Goal: Task Accomplishment & Management: Manage account settings

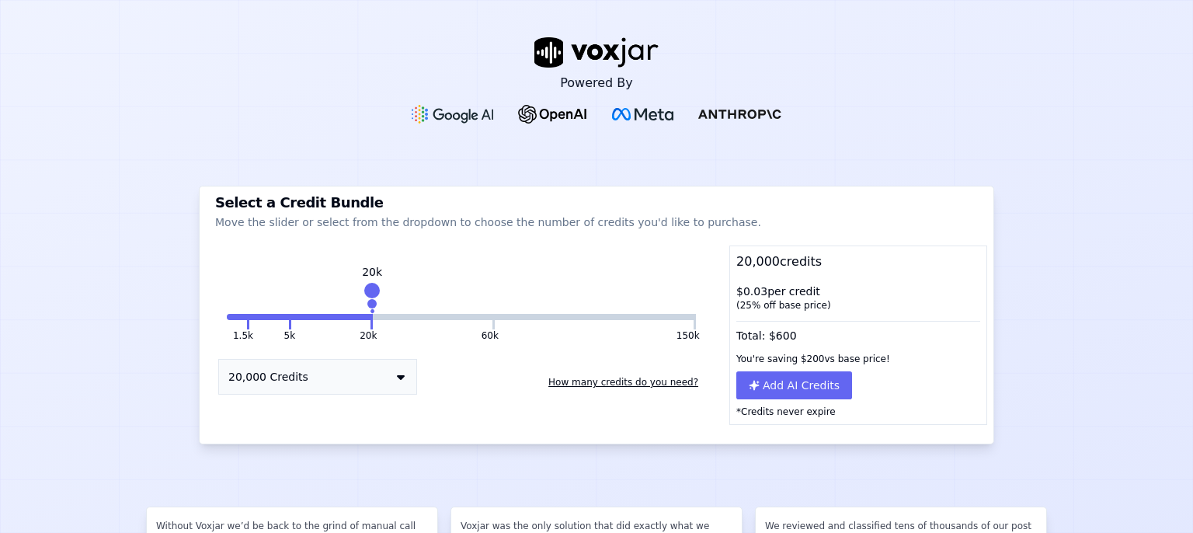
click at [709, 151] on div at bounding box center [597, 126] width 371 height 68
click at [621, 380] on button "How many credits do you need?" at bounding box center [623, 382] width 162 height 25
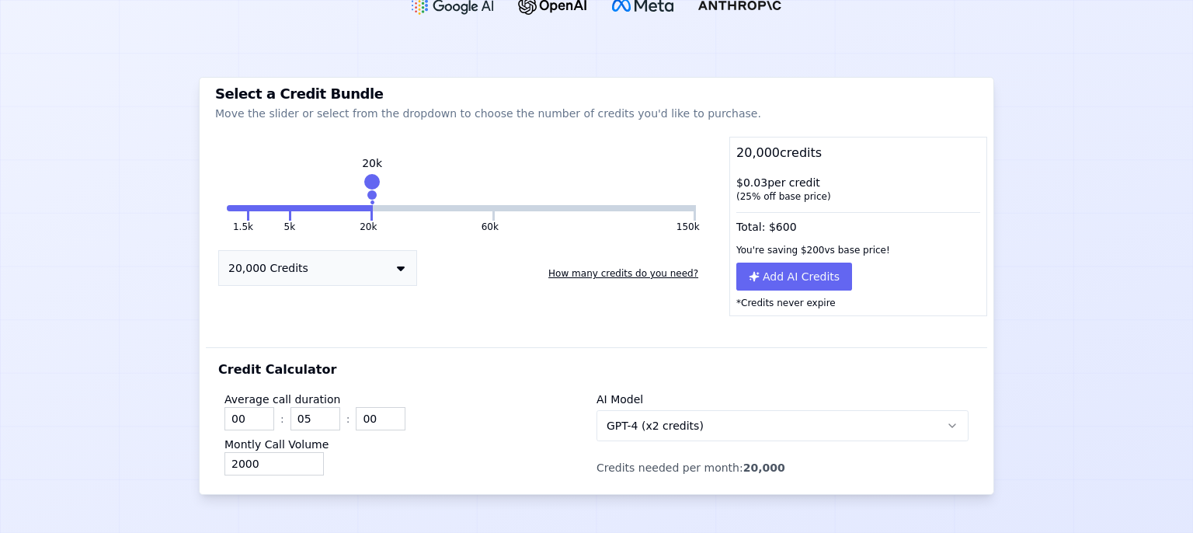
scroll to position [201, 0]
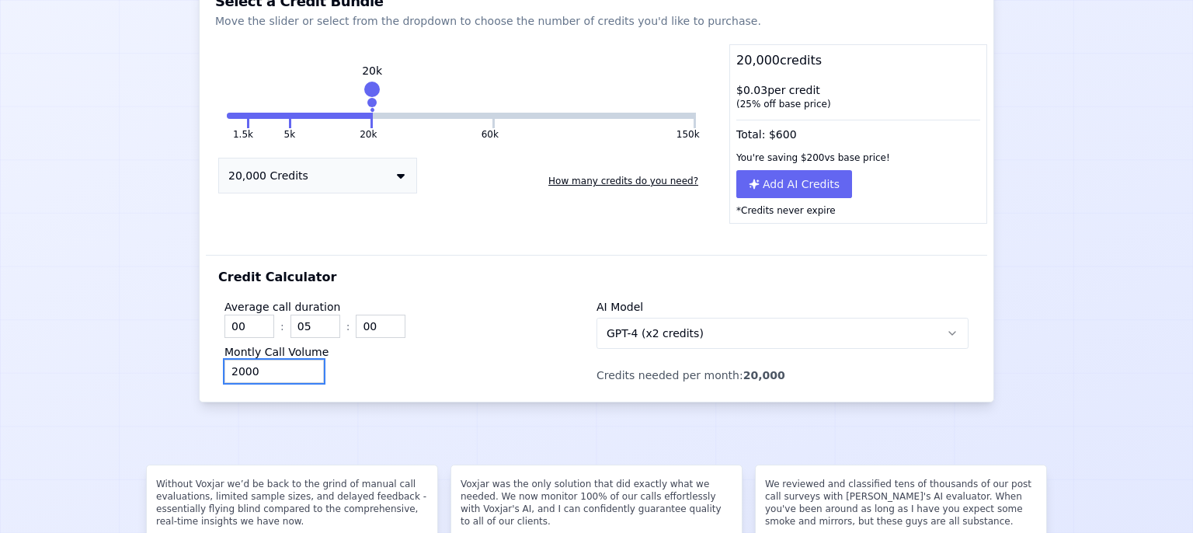
click at [266, 371] on input "2000" at bounding box center [274, 371] width 99 height 23
drag, startPoint x: 259, startPoint y: 371, endPoint x: 214, endPoint y: 368, distance: 45.2
click at [225, 368] on input "2000" at bounding box center [274, 371] width 99 height 23
type input "30"
click at [415, 361] on div "30" at bounding box center [411, 371] width 372 height 23
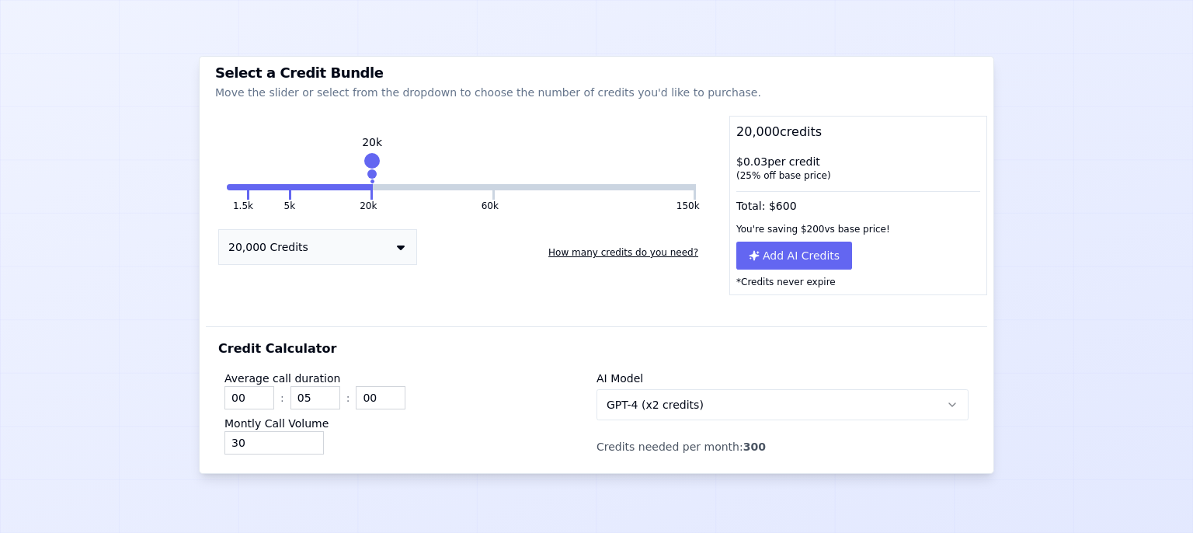
scroll to position [100, 0]
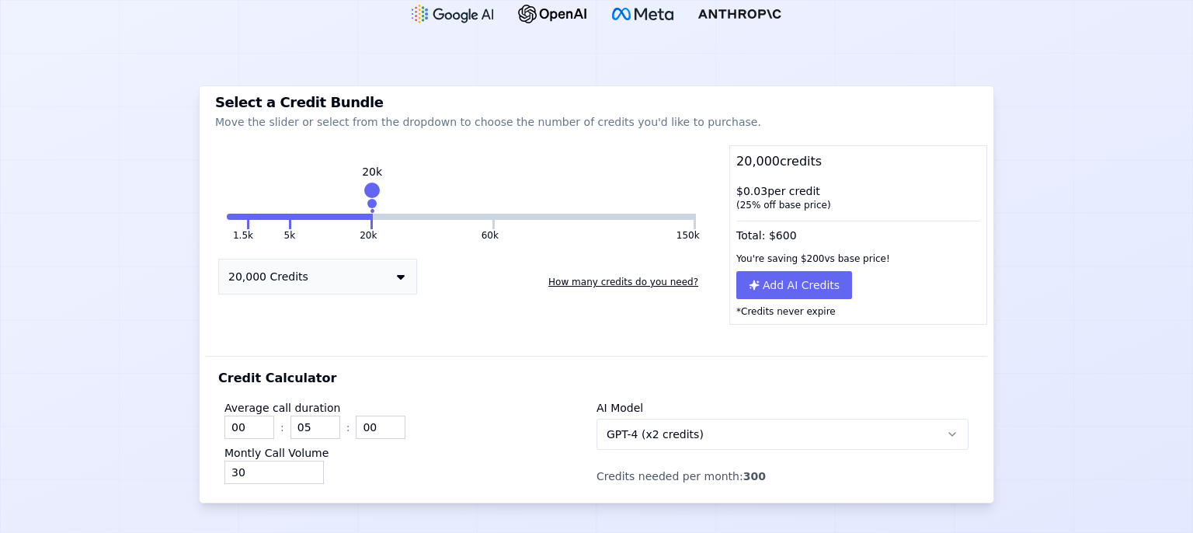
click at [227, 216] on button "1.5k" at bounding box center [237, 217] width 20 height 6
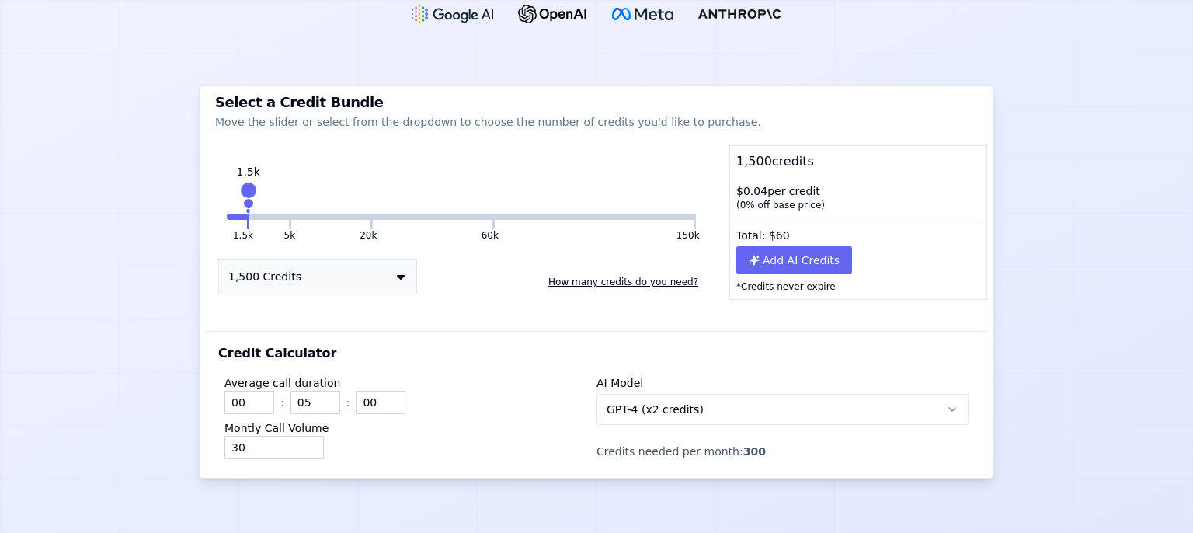
click at [227, 216] on button "1.5k" at bounding box center [237, 217] width 20 height 6
drag, startPoint x: 242, startPoint y: 204, endPoint x: 211, endPoint y: 205, distance: 31.1
click at [211, 205] on div "1.5k 5k 20k 60k 150k 1.5k 1,500 Credits How many credits do you need?" at bounding box center [461, 238] width 511 height 124
click at [391, 273] on button "1,500 Credits" at bounding box center [317, 277] width 199 height 36
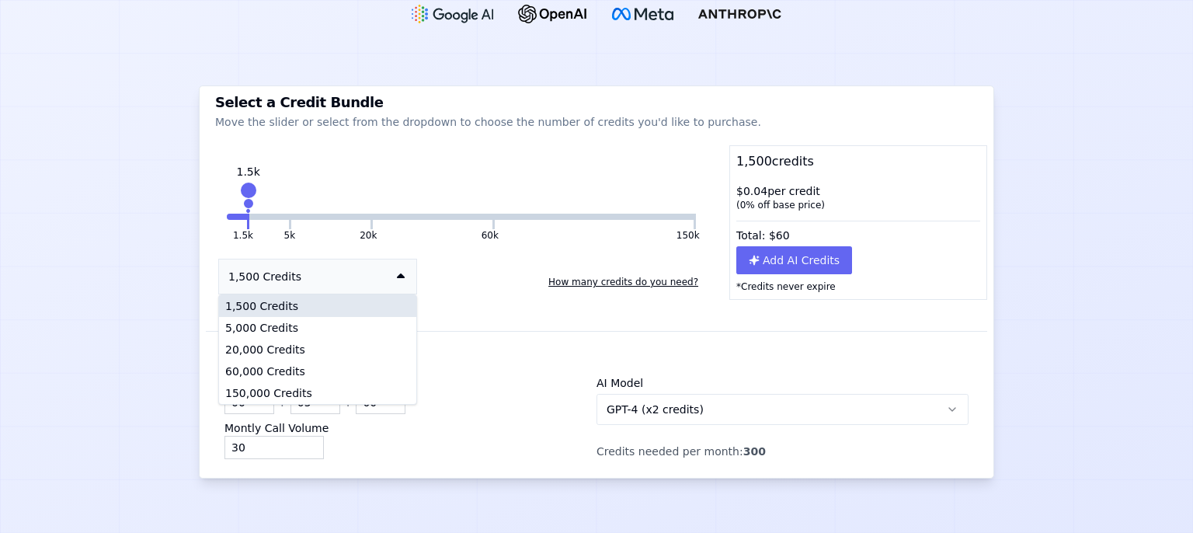
click at [291, 305] on div "1,500 Credits" at bounding box center [317, 306] width 197 height 22
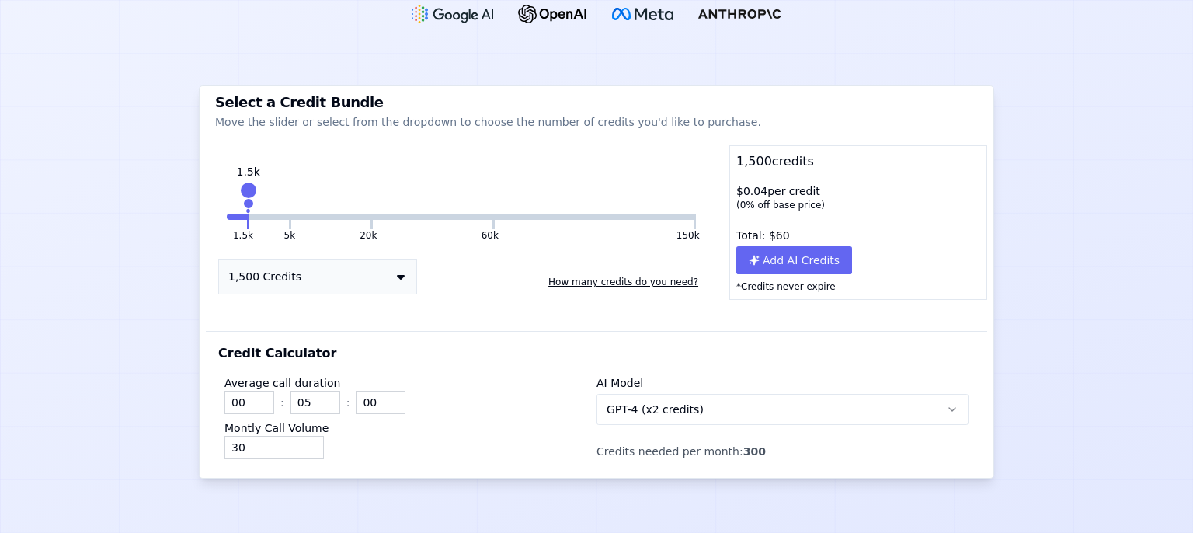
click at [416, 319] on div "Credit Calculator Average call duration 00 : 05 : 00 Montly Call Volume 30 AI M…" at bounding box center [596, 389] width 781 height 178
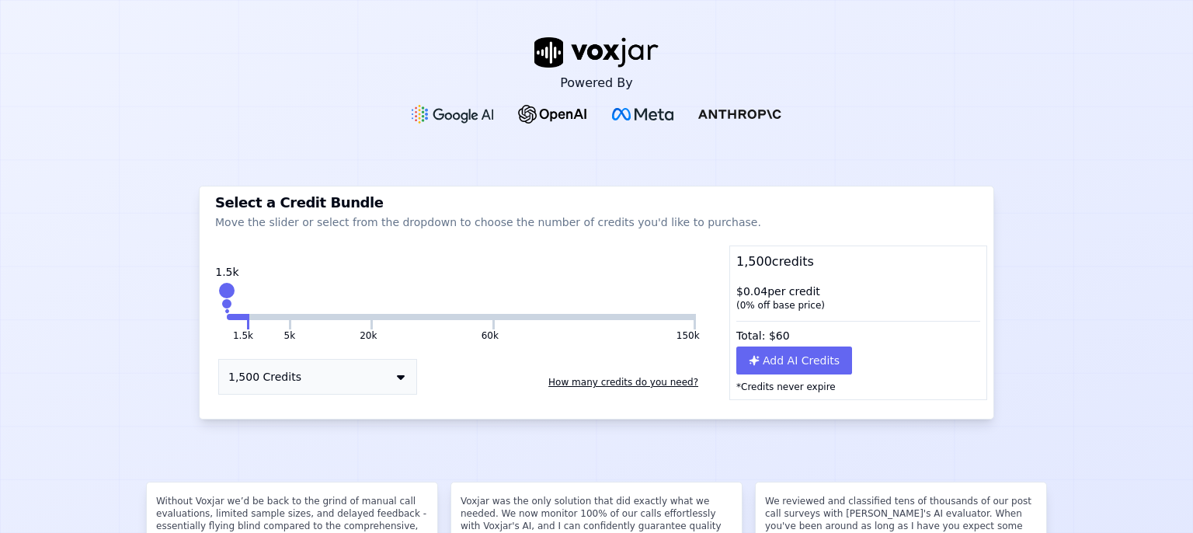
drag, startPoint x: 362, startPoint y: 293, endPoint x: 201, endPoint y: 305, distance: 161.2
click at [206, 306] on div "1.5k 5k 20k 60k 150k 1.5k 1,500 Credits How many credits do you need?" at bounding box center [461, 339] width 511 height 124
drag, startPoint x: 366, startPoint y: 287, endPoint x: 211, endPoint y: 287, distance: 155.4
click at [211, 287] on div "1.5k 5k 20k 60k 150k 1.5k 1,500 Credits How many credits do you need?" at bounding box center [461, 339] width 511 height 124
click at [392, 378] on button "1,500 Credits" at bounding box center [317, 377] width 199 height 36
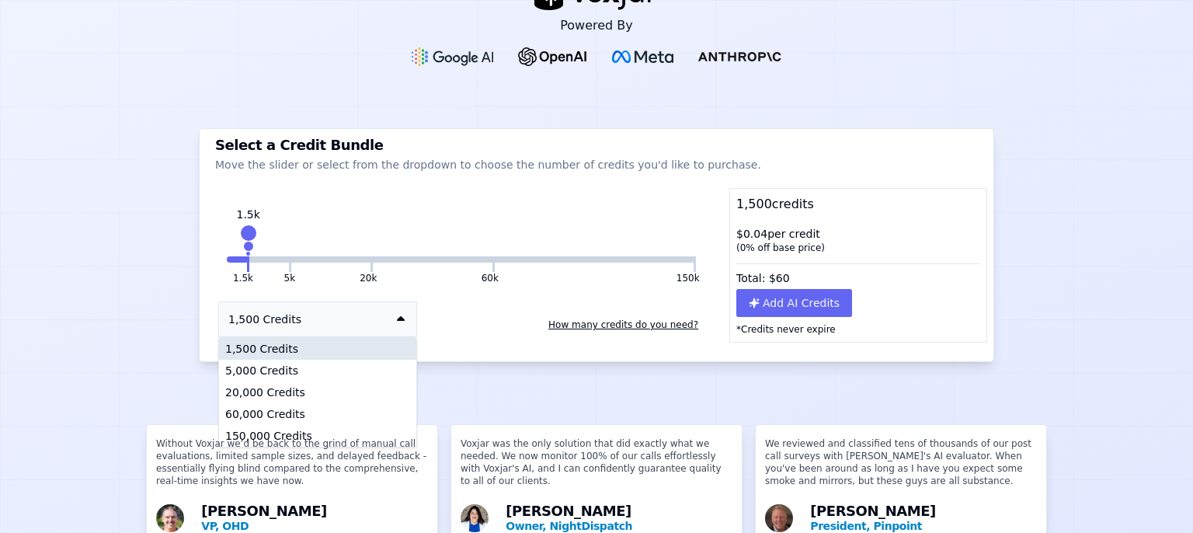
scroll to position [100, 0]
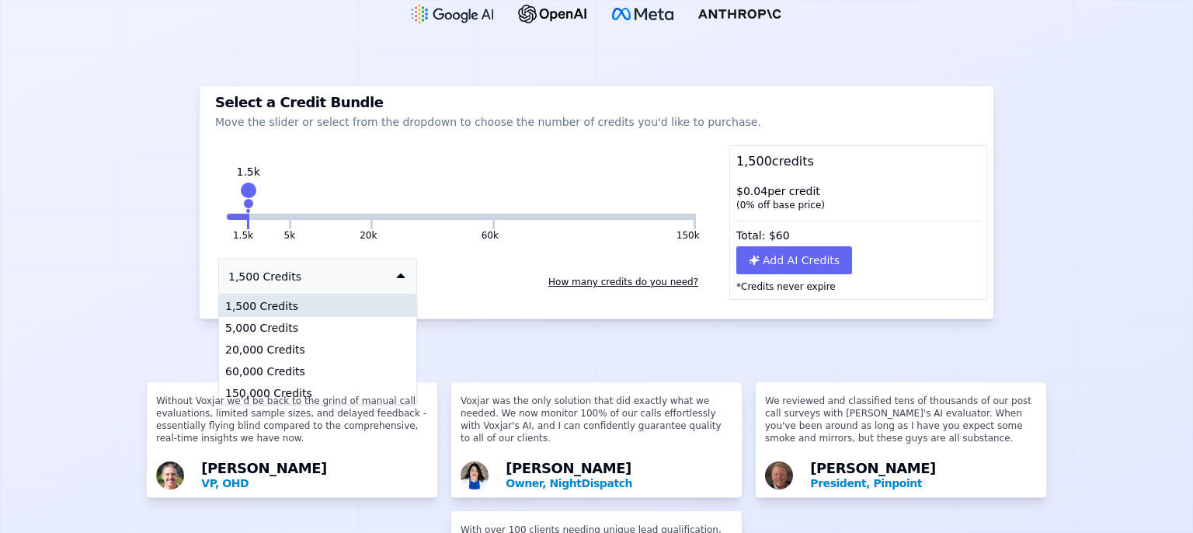
click at [295, 300] on div "1,500 Credits" at bounding box center [317, 306] width 197 height 22
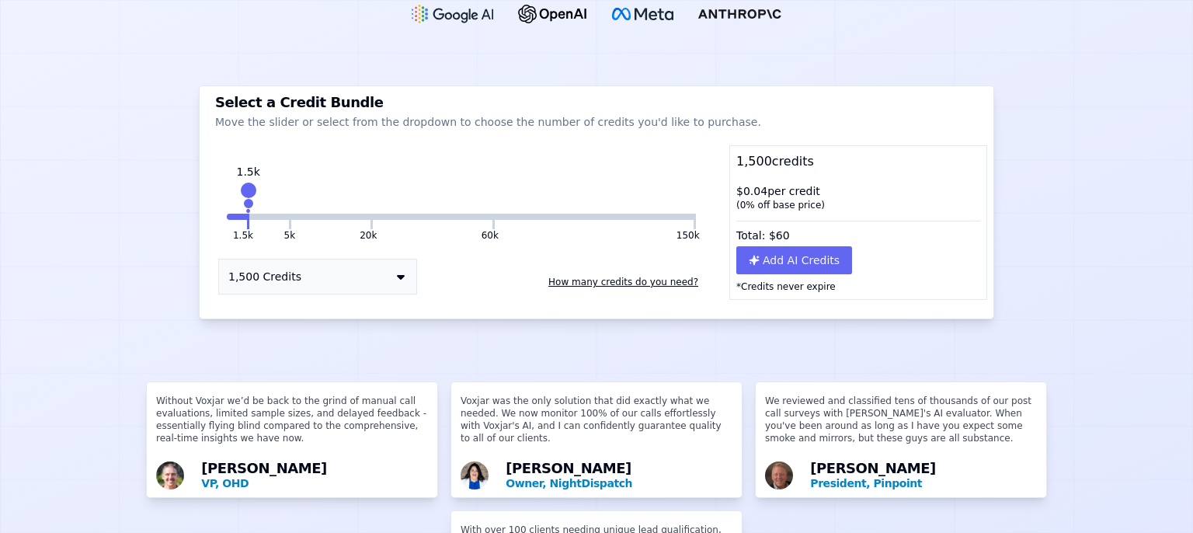
click at [397, 281] on icon at bounding box center [401, 276] width 8 height 12
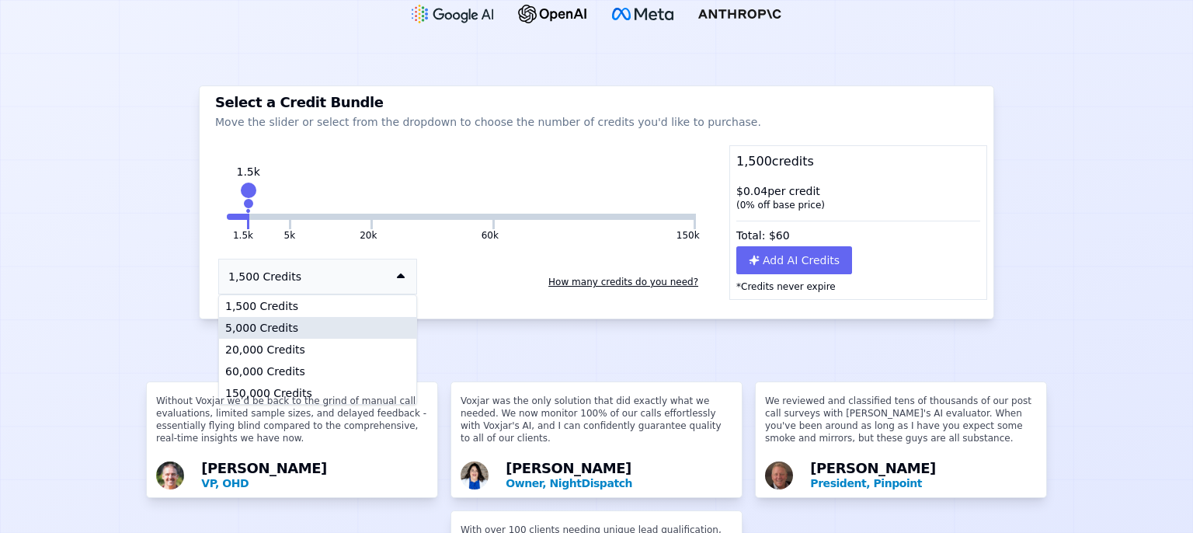
click at [344, 322] on div "5,000 Credits" at bounding box center [317, 328] width 197 height 22
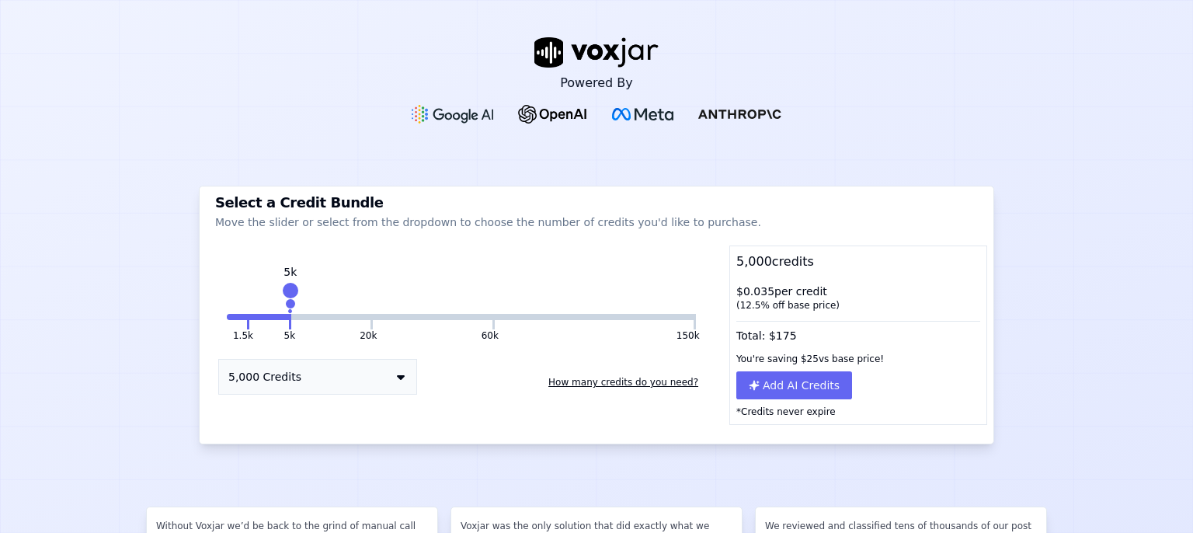
scroll to position [0, 0]
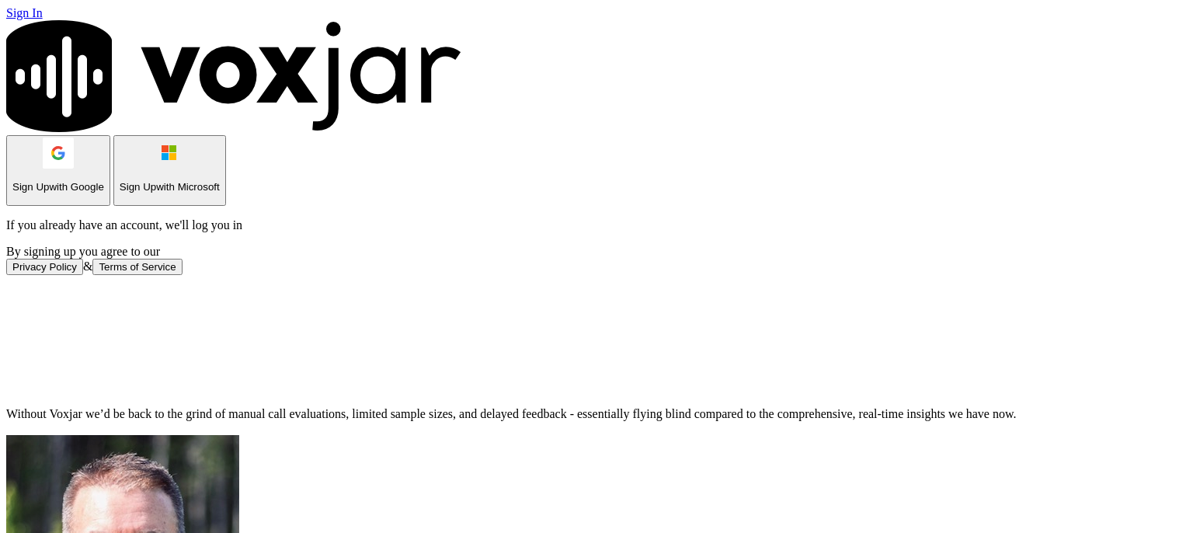
click at [226, 206] on button "Sign Up with Microsoft" at bounding box center [169, 170] width 113 height 71
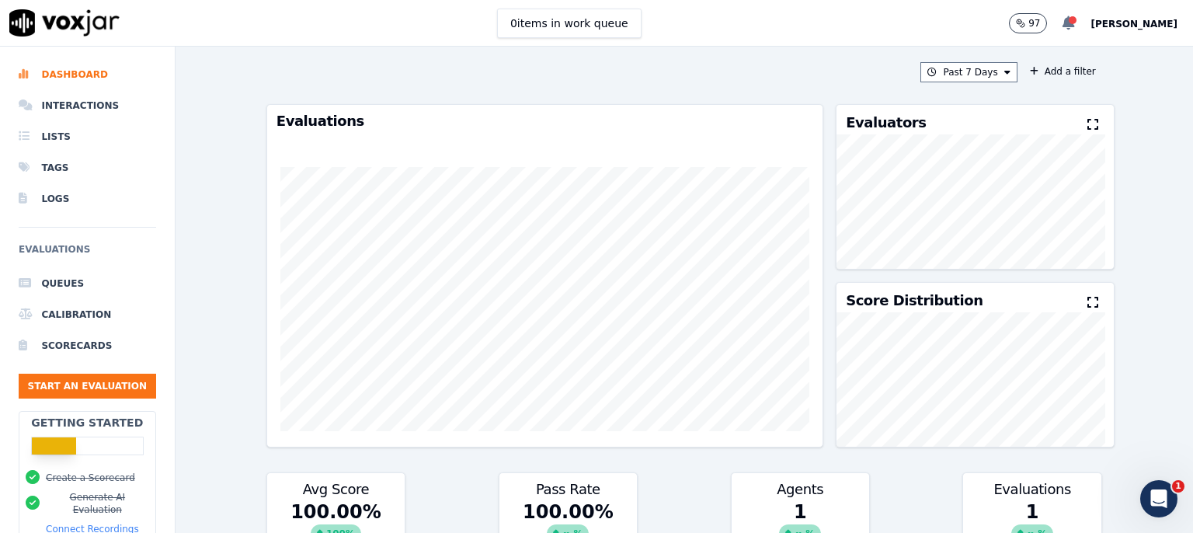
click at [1075, 30] on icon at bounding box center [1069, 23] width 12 height 14
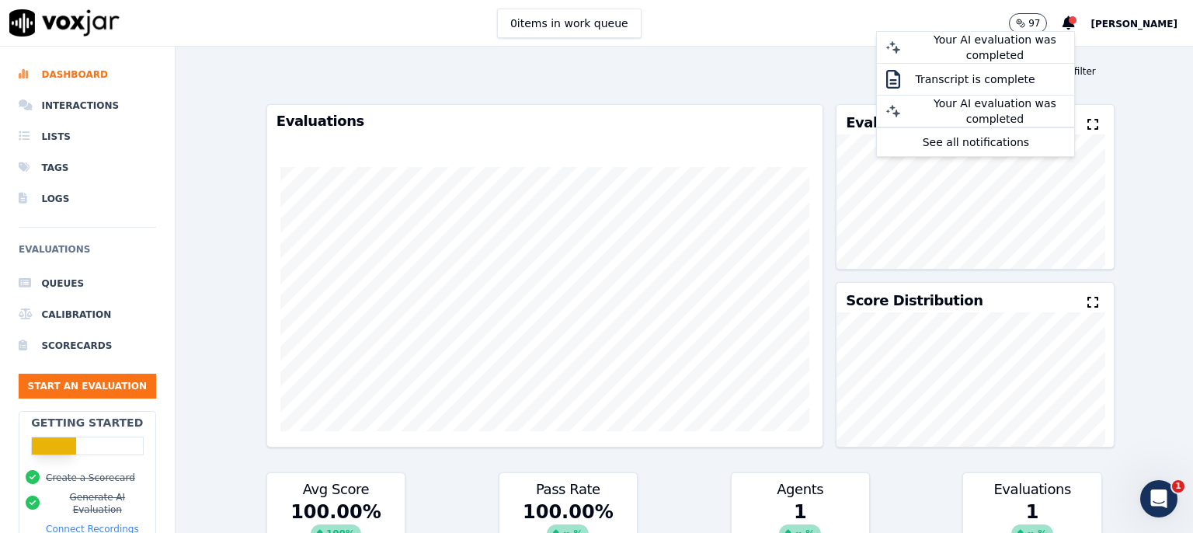
click at [1145, 166] on div "Past 7 Days Add a filter Evaluations Evaluators Score Distribution Avg Score 10…" at bounding box center [685, 290] width 1018 height 486
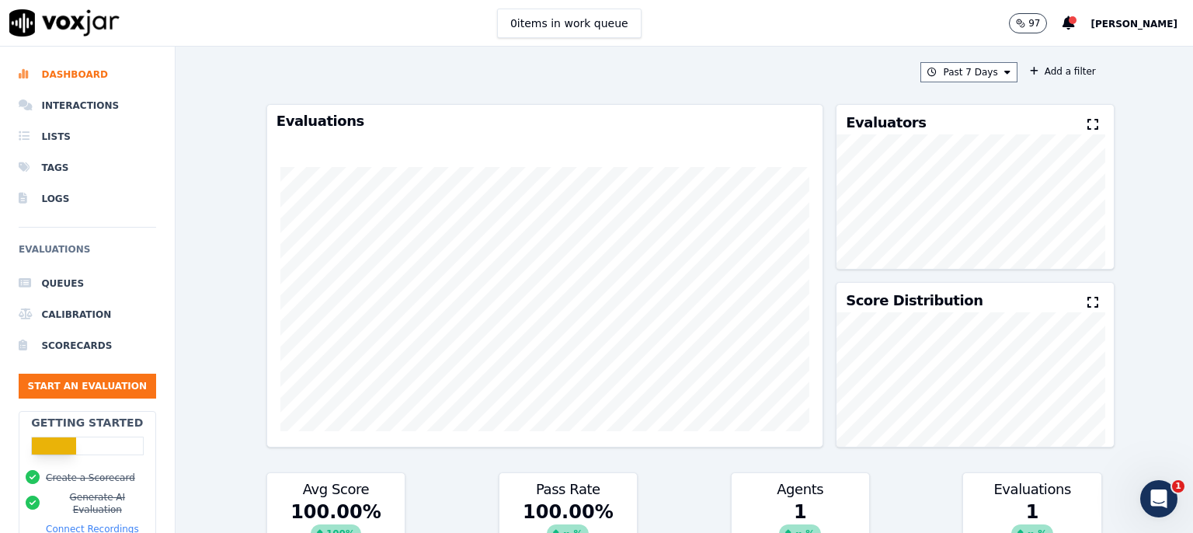
click at [47, 19] on img at bounding box center [64, 22] width 110 height 27
click at [994, 76] on button "Past 7 Days" at bounding box center [969, 72] width 96 height 20
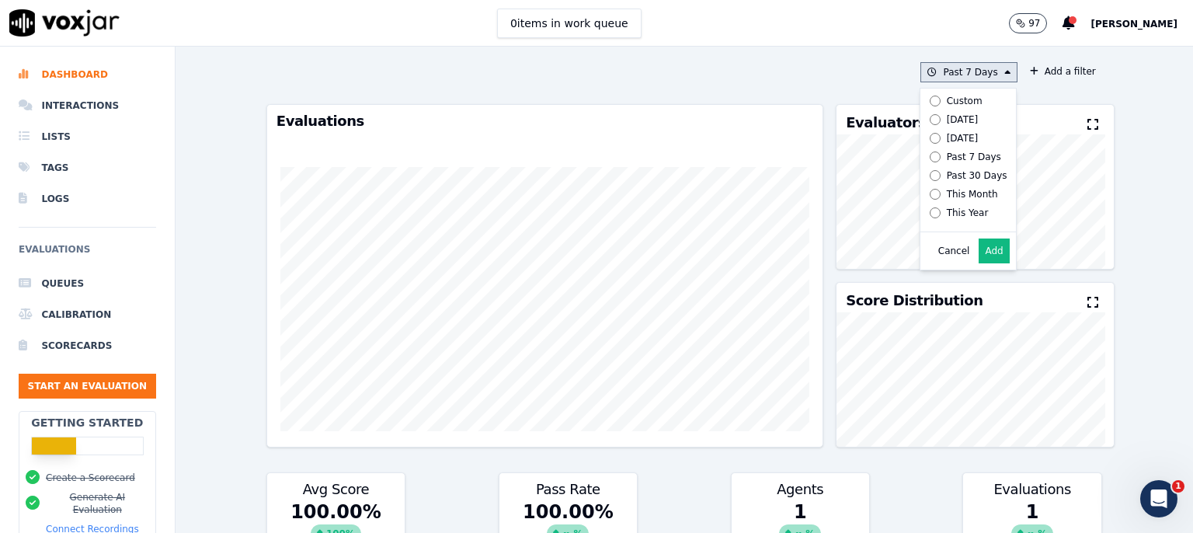
click at [949, 178] on div "Past 30 Days" at bounding box center [977, 175] width 61 height 12
click at [979, 263] on button "Add" at bounding box center [994, 250] width 30 height 25
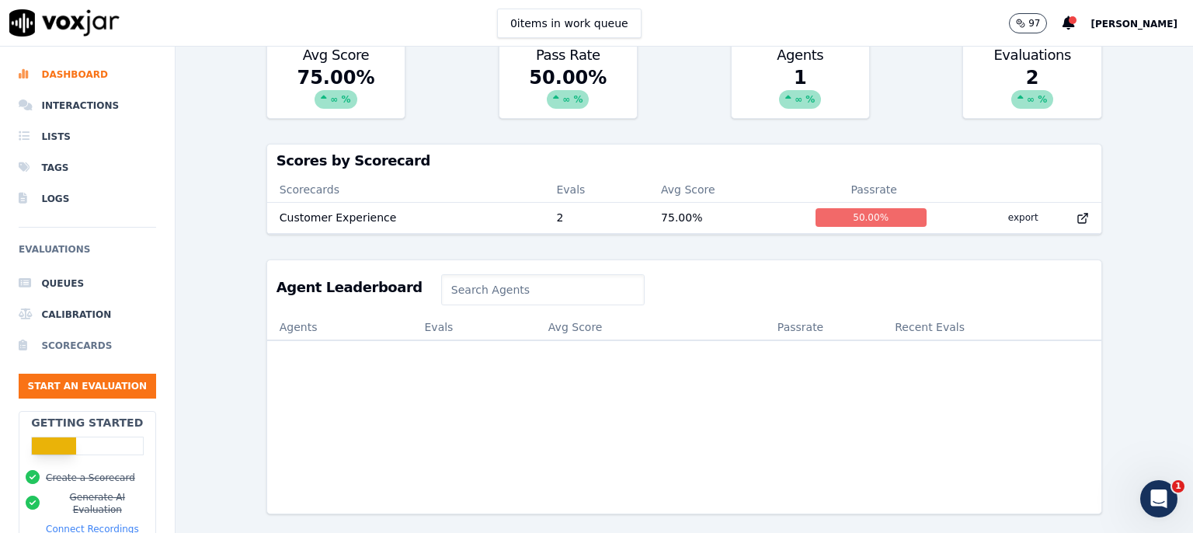
click at [91, 349] on li "Scorecards" at bounding box center [87, 345] width 137 height 31
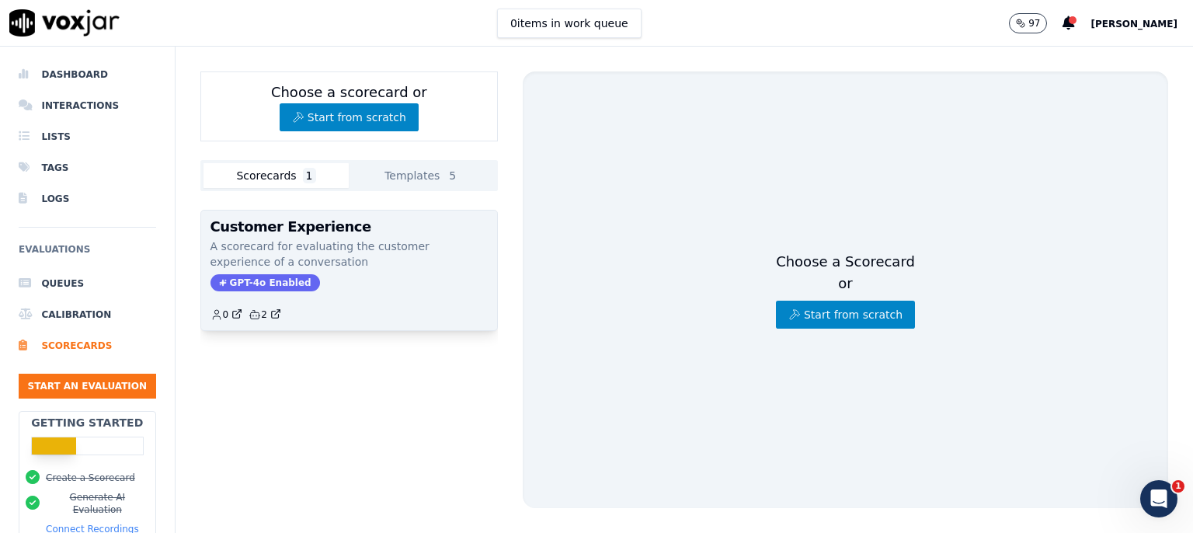
click at [337, 238] on p "A scorecard for evaluating the customer experience of a conversation" at bounding box center [349, 253] width 277 height 31
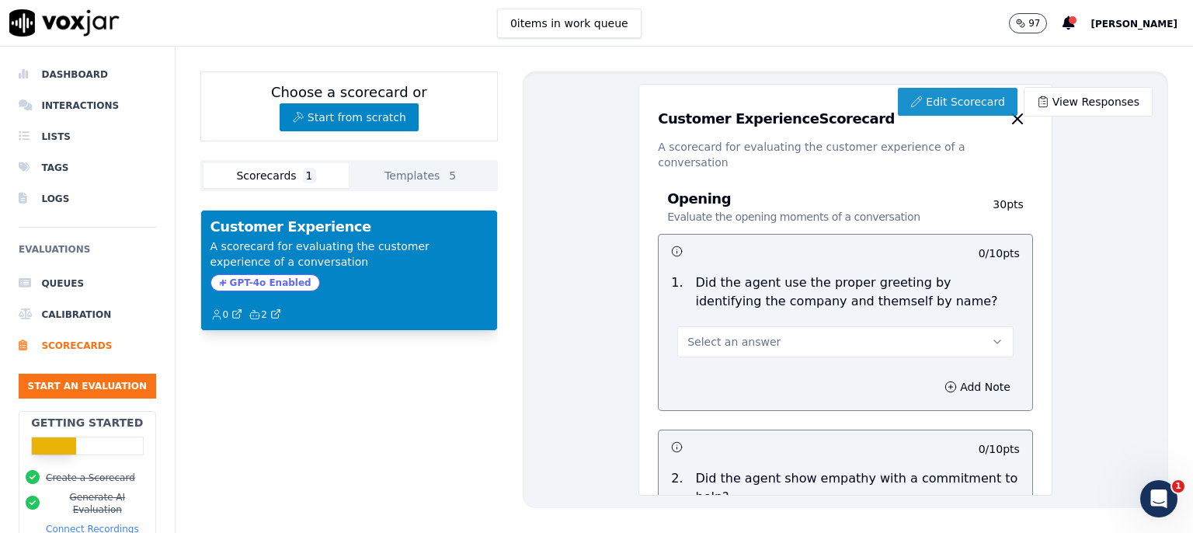
click at [931, 98] on link "Edit Scorecard" at bounding box center [957, 102] width 119 height 28
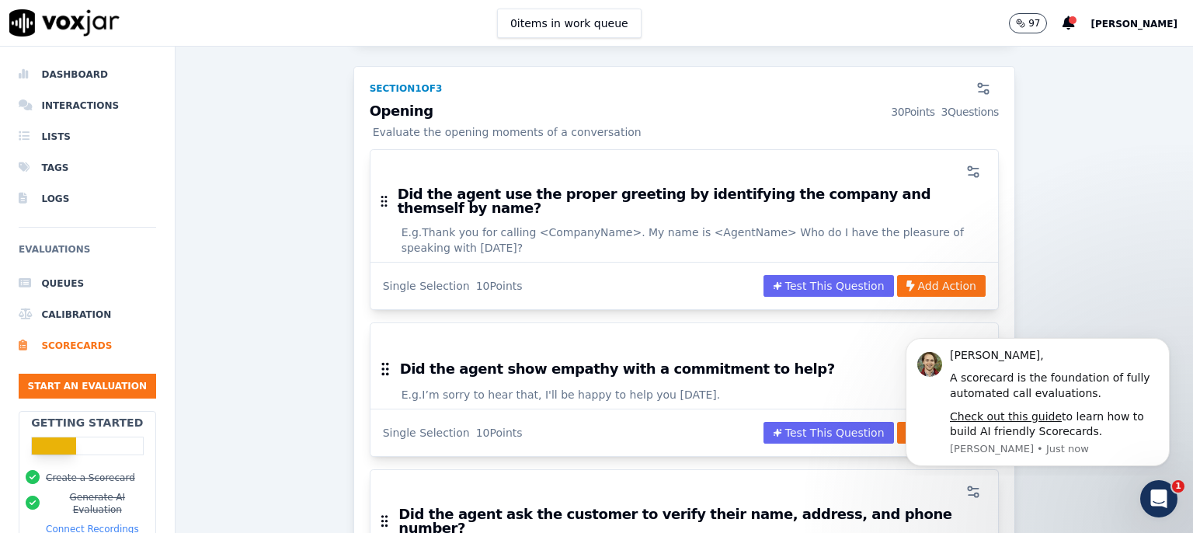
scroll to position [201, 0]
click at [958, 169] on button "button" at bounding box center [973, 170] width 31 height 31
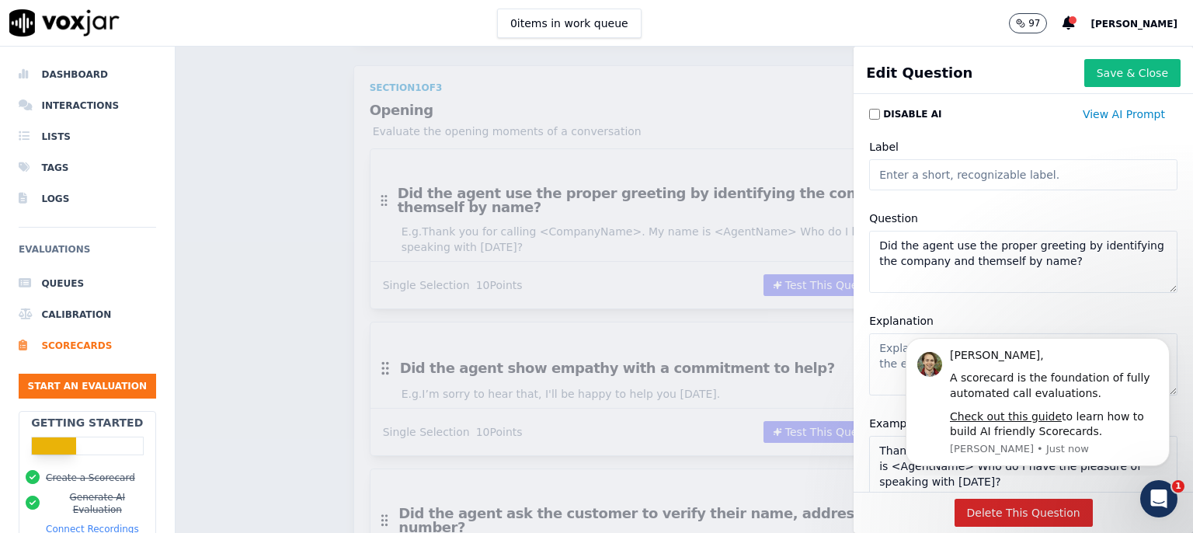
drag, startPoint x: 944, startPoint y: 259, endPoint x: 856, endPoint y: 261, distance: 87.8
click at [869, 261] on textarea "Did the agent use the proper greeting by identifying the company and themself b…" at bounding box center [1023, 262] width 308 height 62
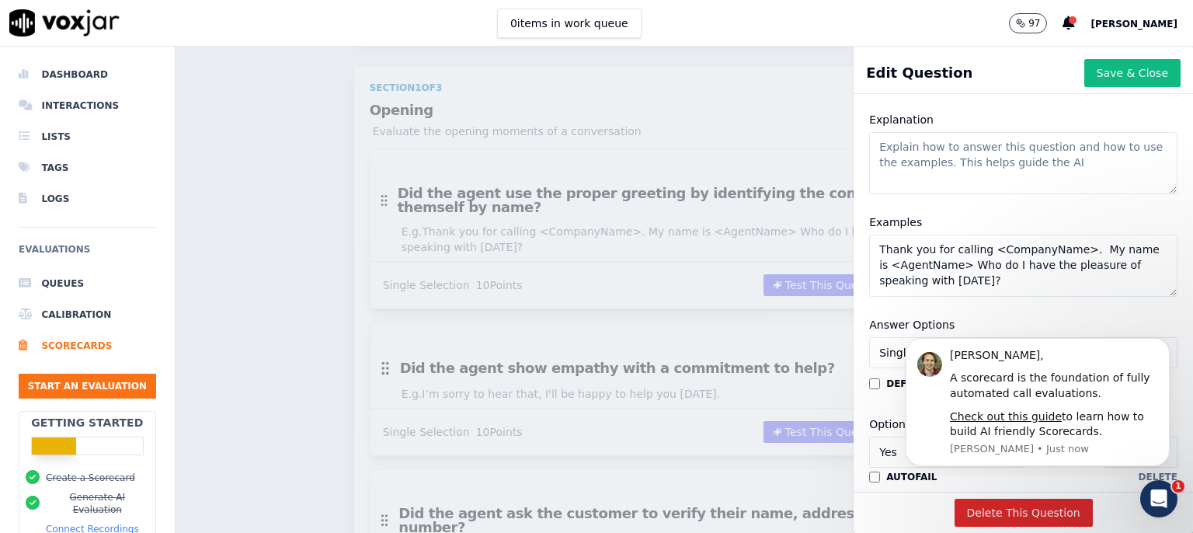
scroll to position [301, 0]
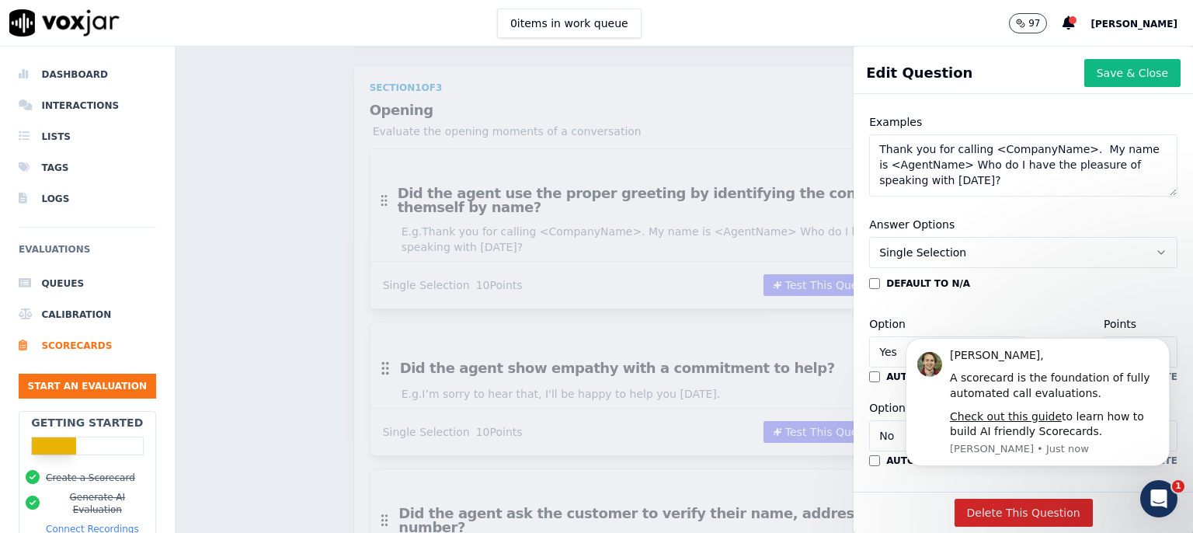
click at [1056, 150] on textarea "Thank you for calling <CompanyName>. My name is <AgentName> Who do I have the p…" at bounding box center [1023, 165] width 308 height 62
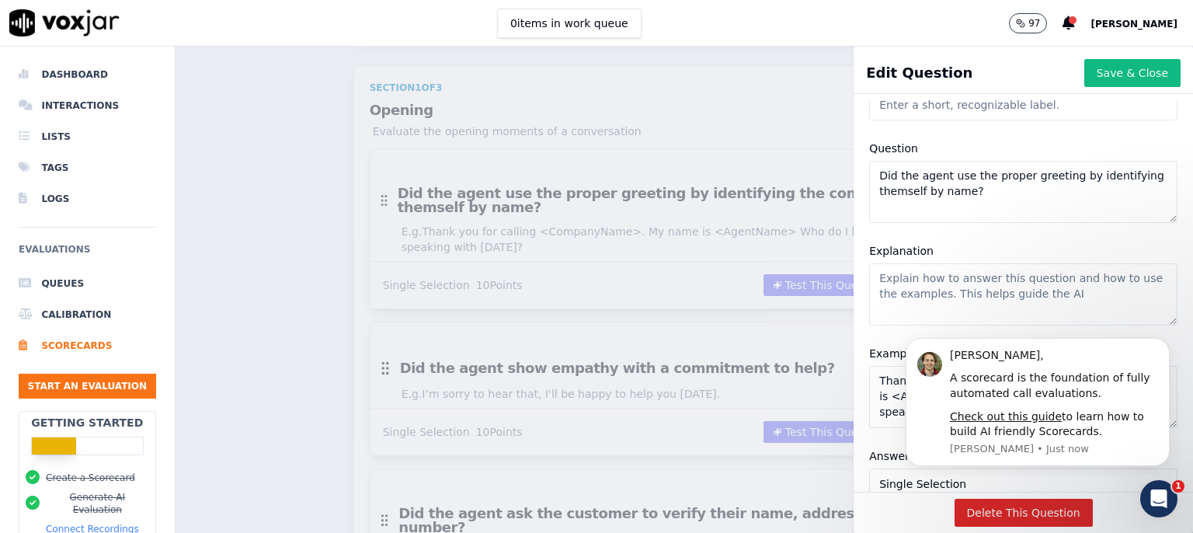
scroll to position [100, 0]
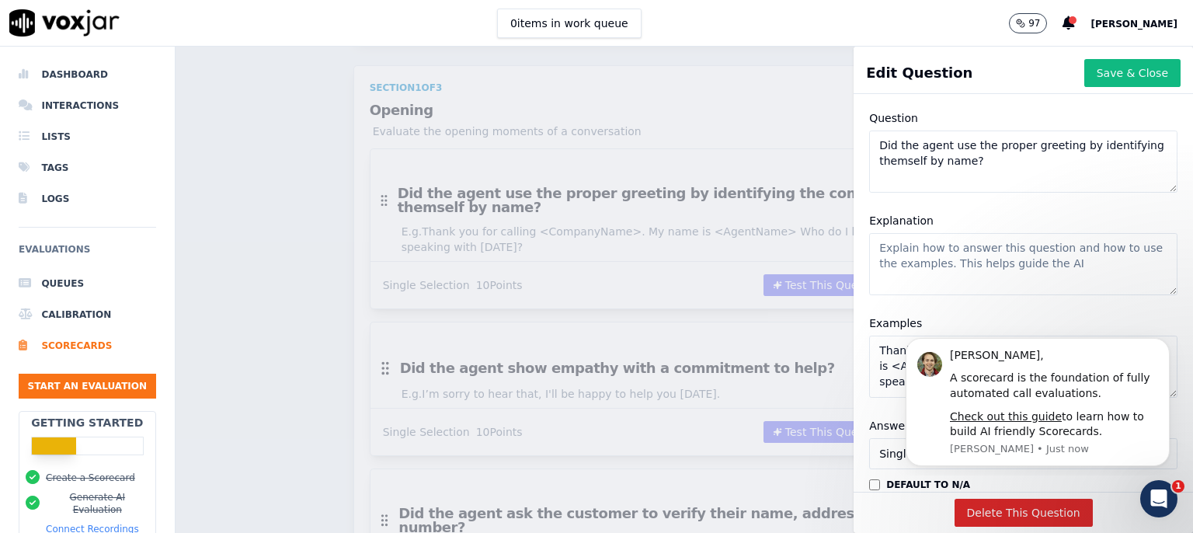
click at [906, 162] on textarea "Did the agent use the proper greeting by identifying themself by name?" at bounding box center [1023, 162] width 308 height 62
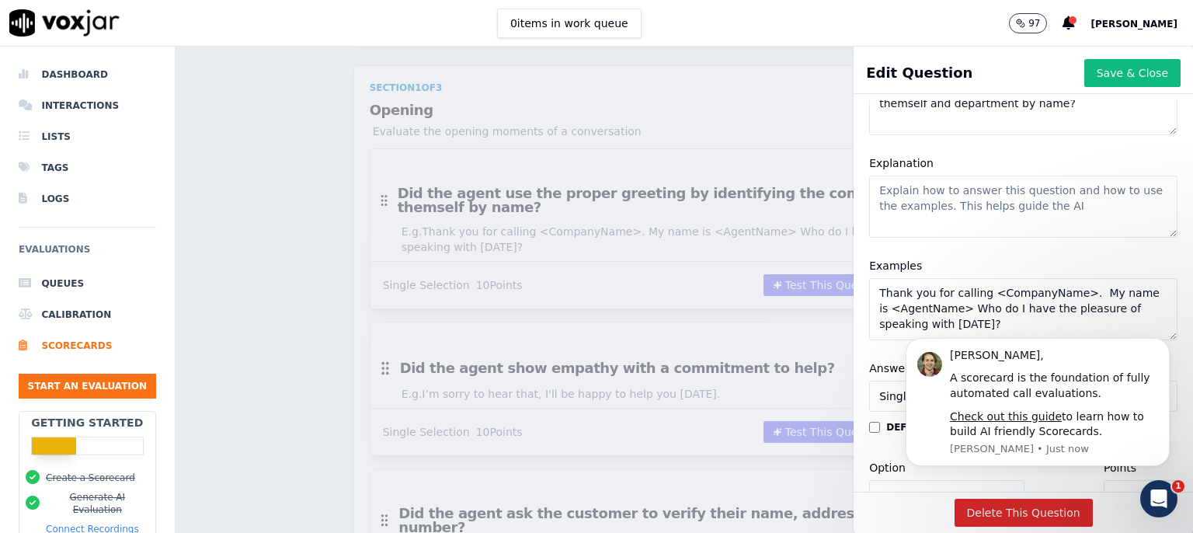
scroll to position [201, 0]
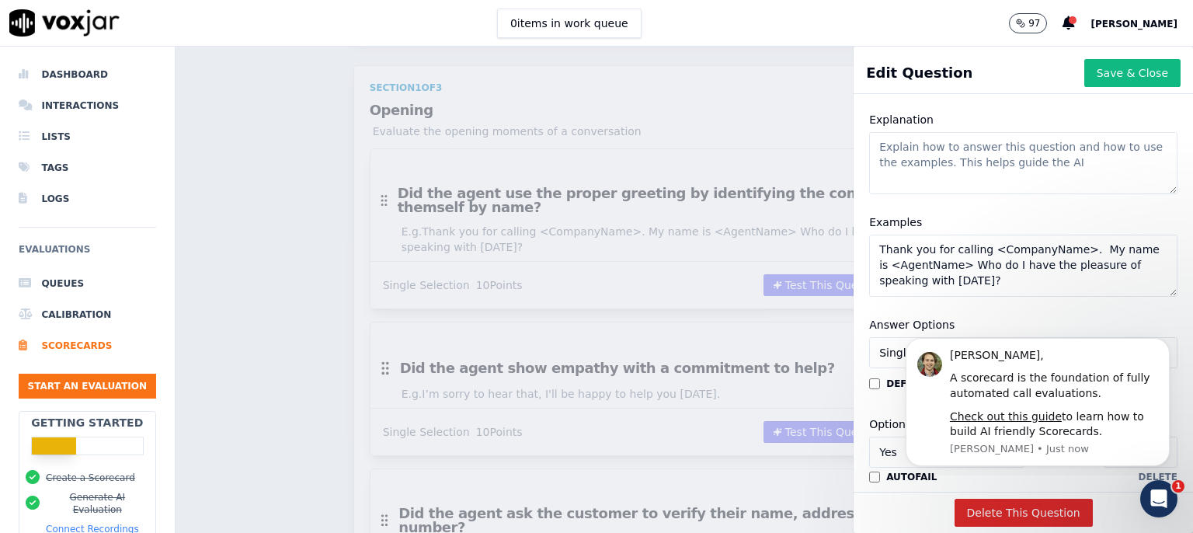
type textarea "Did the agent use the proper greeting by identifying themself and department by…"
click at [1049, 247] on textarea "Thank you for calling <CompanyName>. My name is <AgentName> Who do I have the p…" at bounding box center [1023, 266] width 308 height 62
drag, startPoint x: 1053, startPoint y: 247, endPoint x: 967, endPoint y: 247, distance: 86.2
click at [967, 247] on textarea "Thank you for calling <CompanyName>. My name is <AgentName> Who do I have the p…" at bounding box center [1023, 266] width 308 height 62
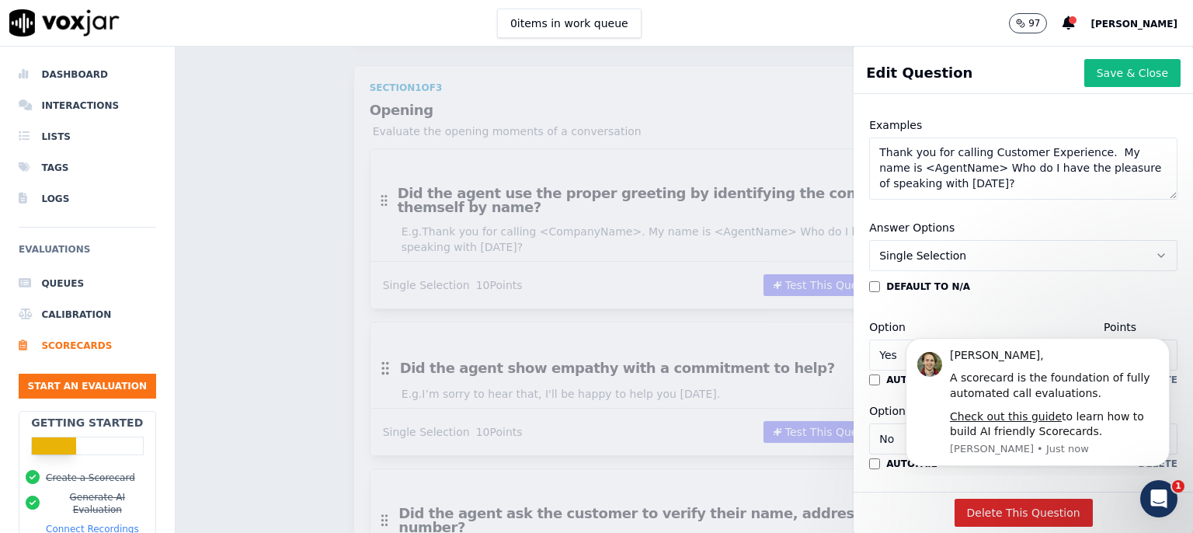
scroll to position [301, 0]
click at [1004, 183] on textarea "Thank you for calling Customer Experience. My name is <AgentName> Who do I have…" at bounding box center [1023, 165] width 308 height 62
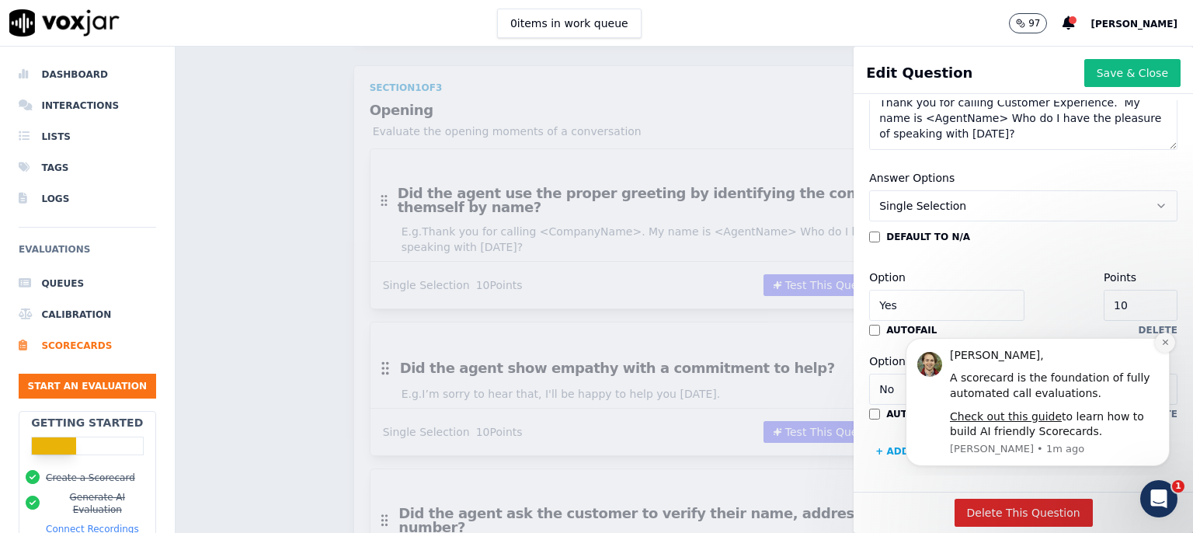
type textarea "Thank you for calling Customer Experience. My name is <AgentName> Who do I have…"
click at [1164, 344] on icon "Dismiss notification" at bounding box center [1165, 342] width 9 height 9
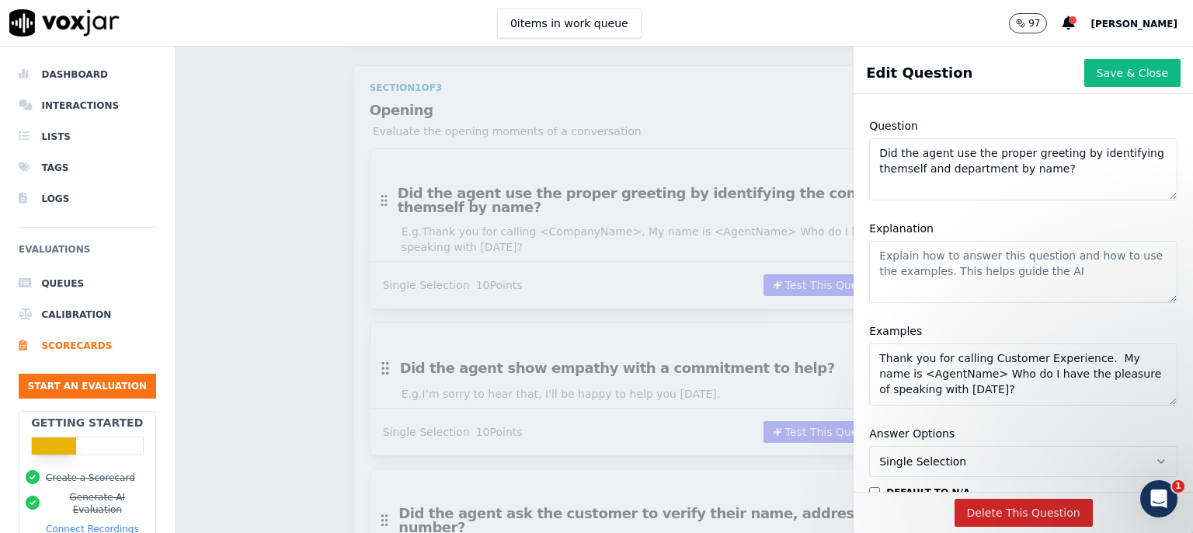
scroll to position [0, 0]
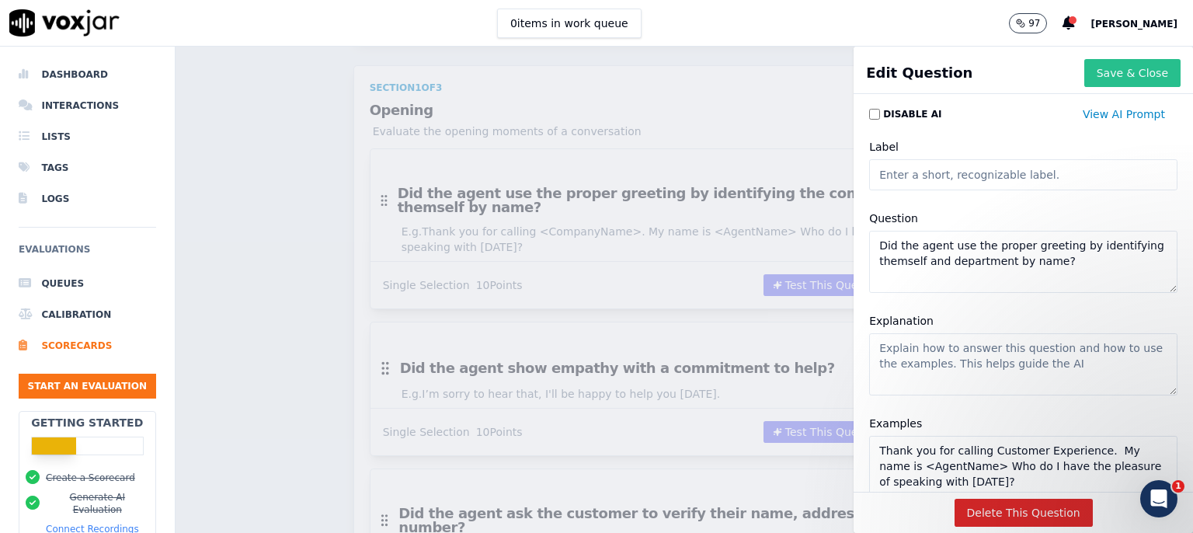
click at [1095, 82] on button "Save & Close" at bounding box center [1132, 73] width 96 height 28
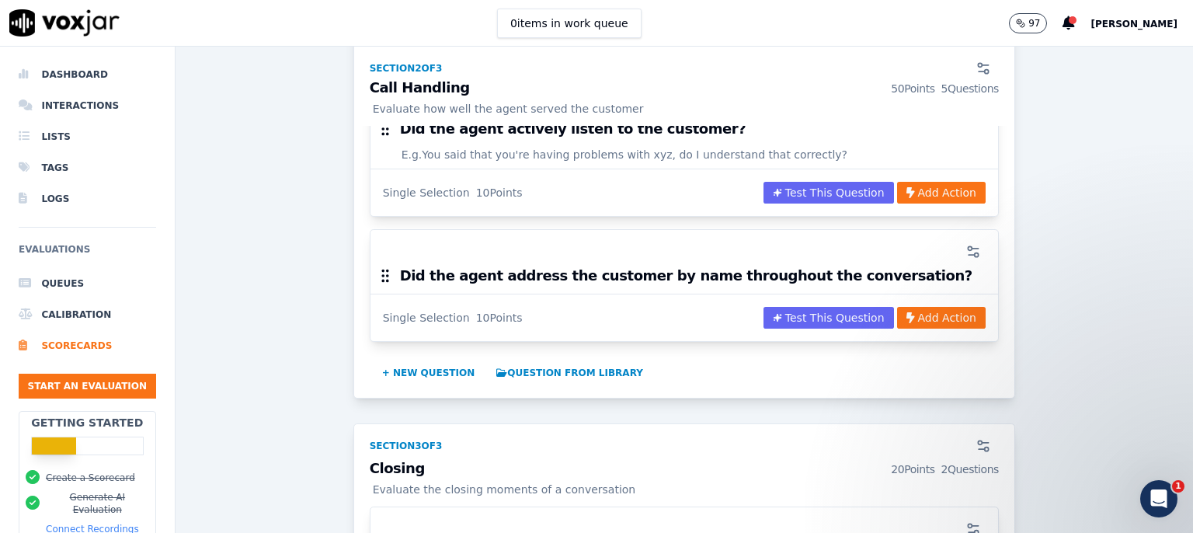
scroll to position [1308, 0]
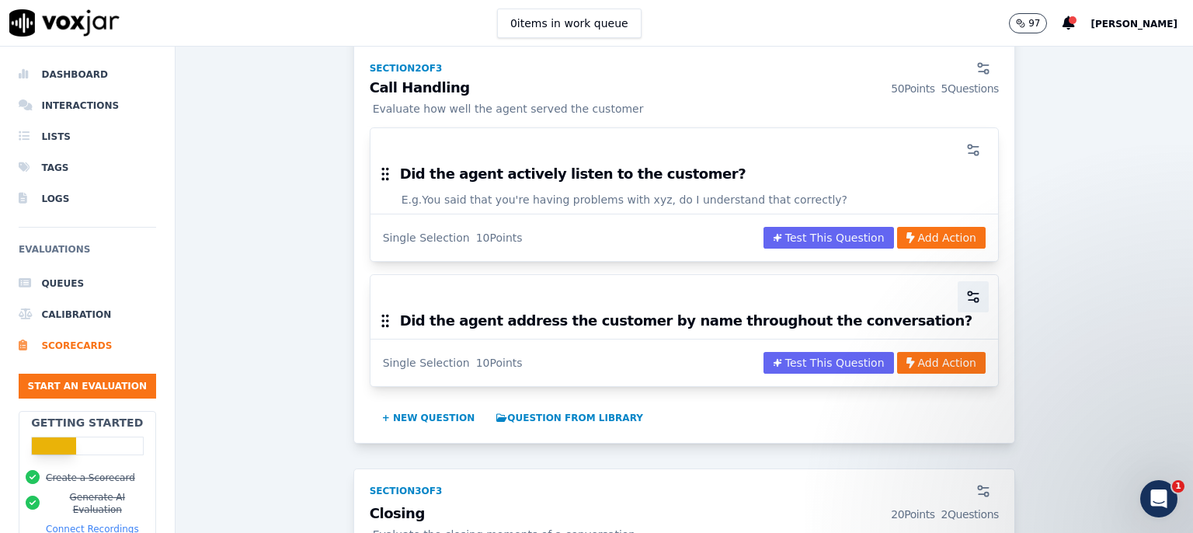
click at [966, 289] on icon "button" at bounding box center [974, 297] width 16 height 16
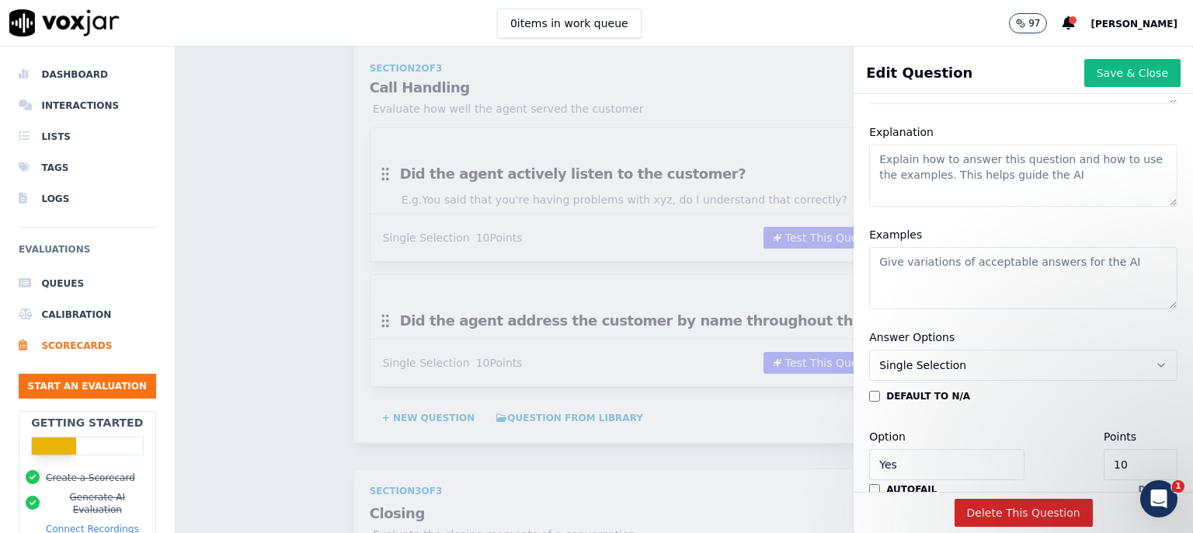
scroll to position [201, 0]
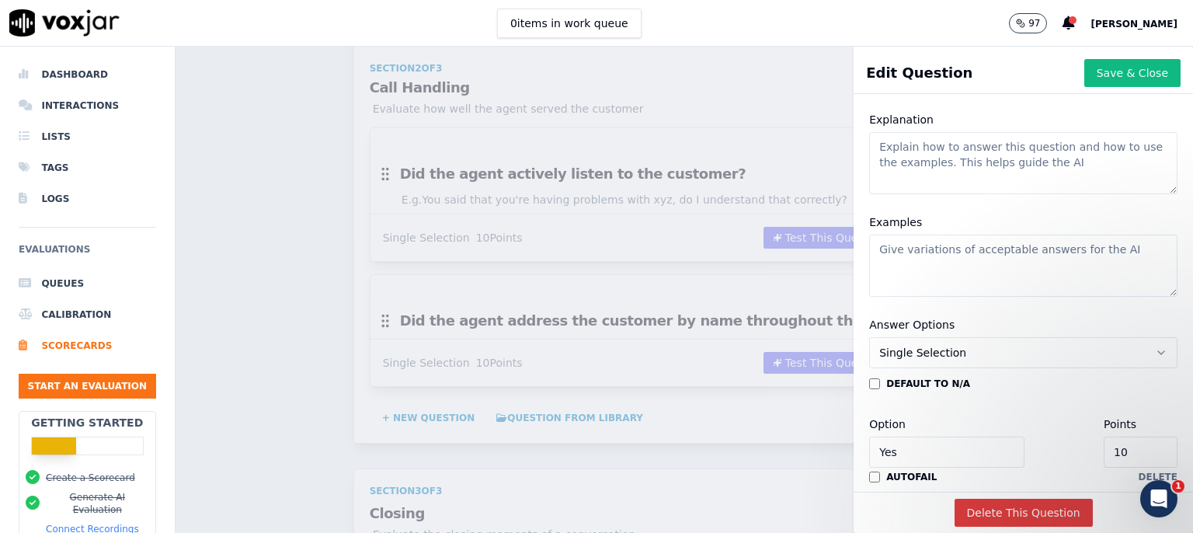
click at [1006, 499] on button "Delete This Question" at bounding box center [1024, 513] width 138 height 28
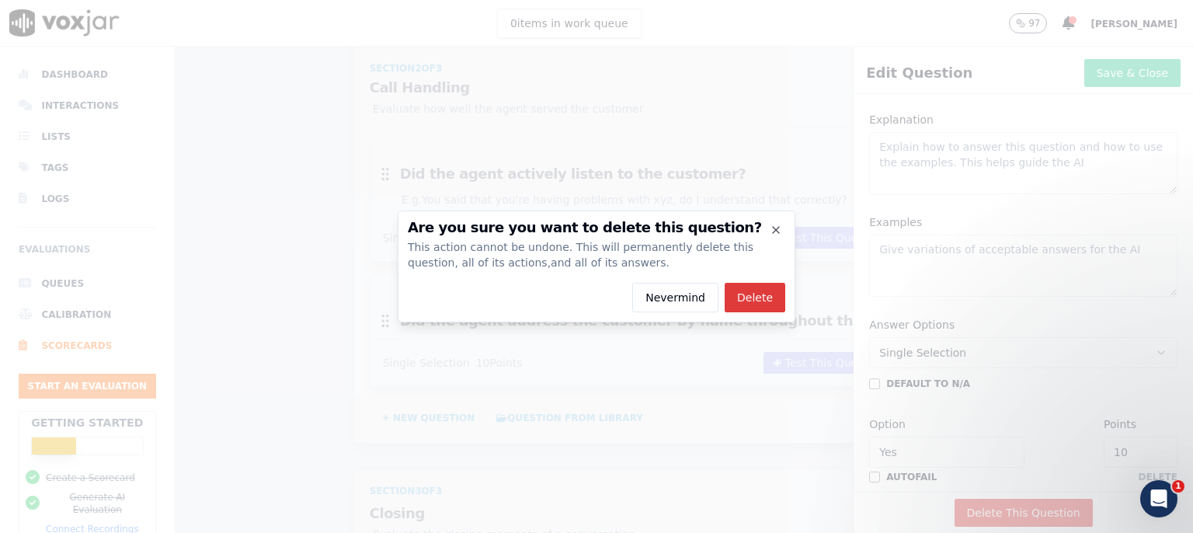
click at [758, 294] on button "Delete" at bounding box center [755, 298] width 61 height 30
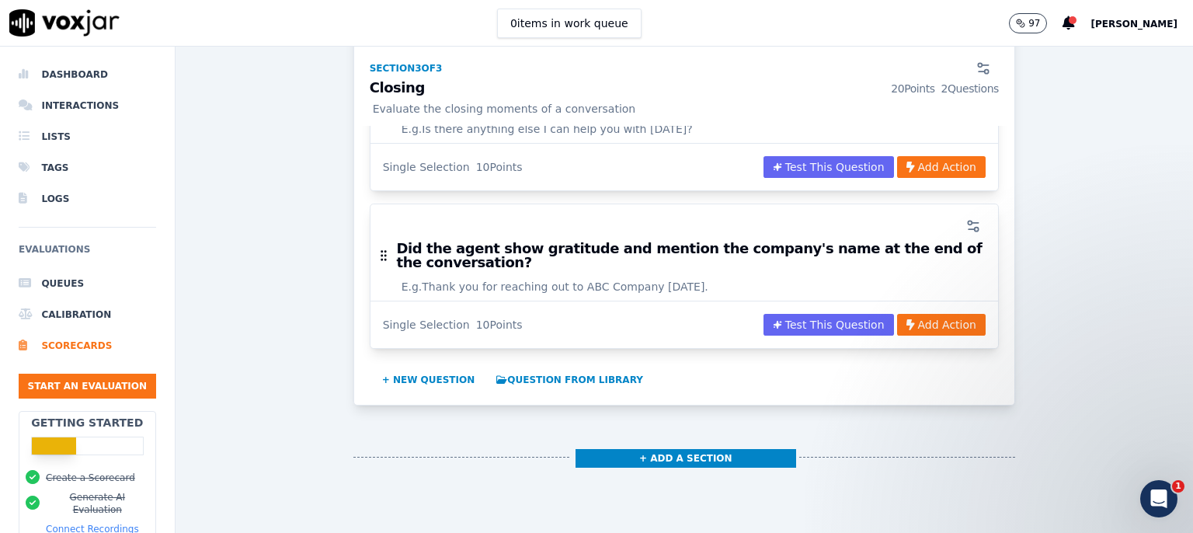
scroll to position [1711, 0]
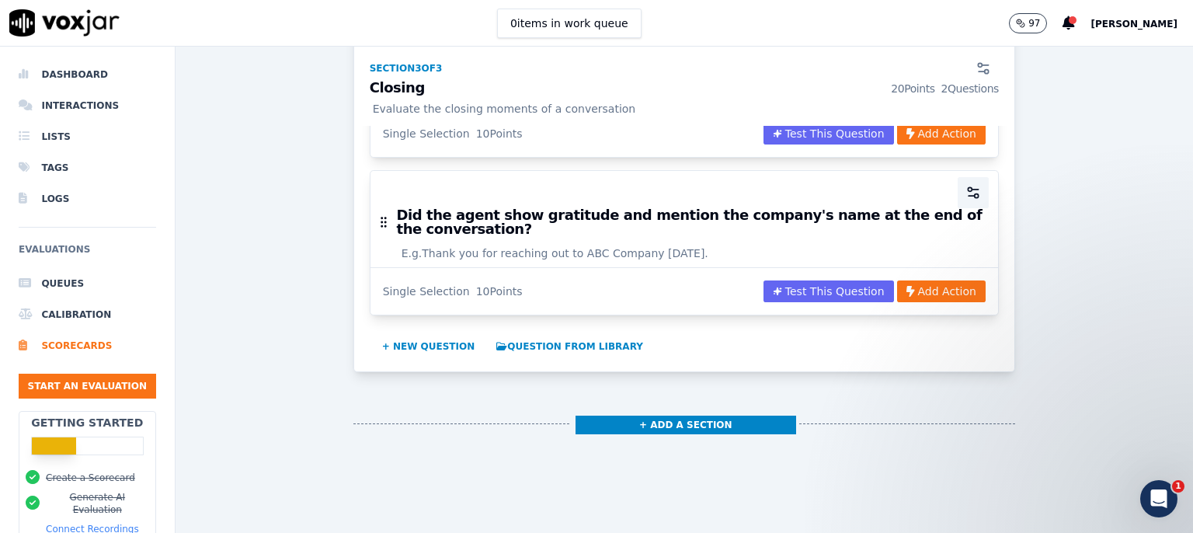
click at [975, 194] on circle "button" at bounding box center [977, 196] width 4 height 4
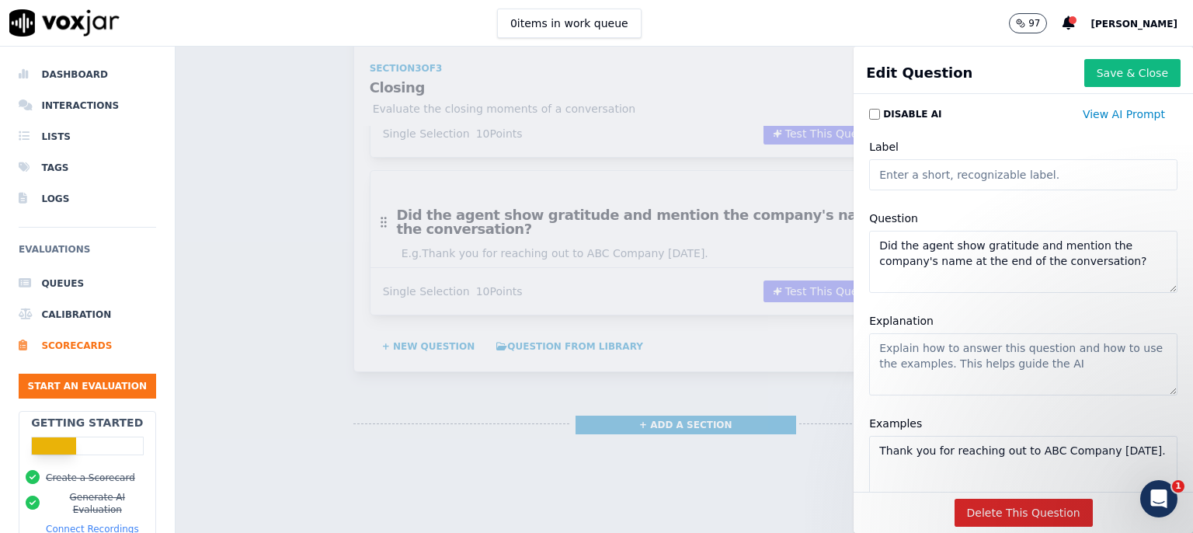
click at [1097, 258] on textarea "Did the agent show gratitude and mention the company's name at the end of the c…" at bounding box center [1023, 262] width 308 height 62
click at [983, 73] on div "Edit Question Save & Close" at bounding box center [1023, 76] width 339 height 34
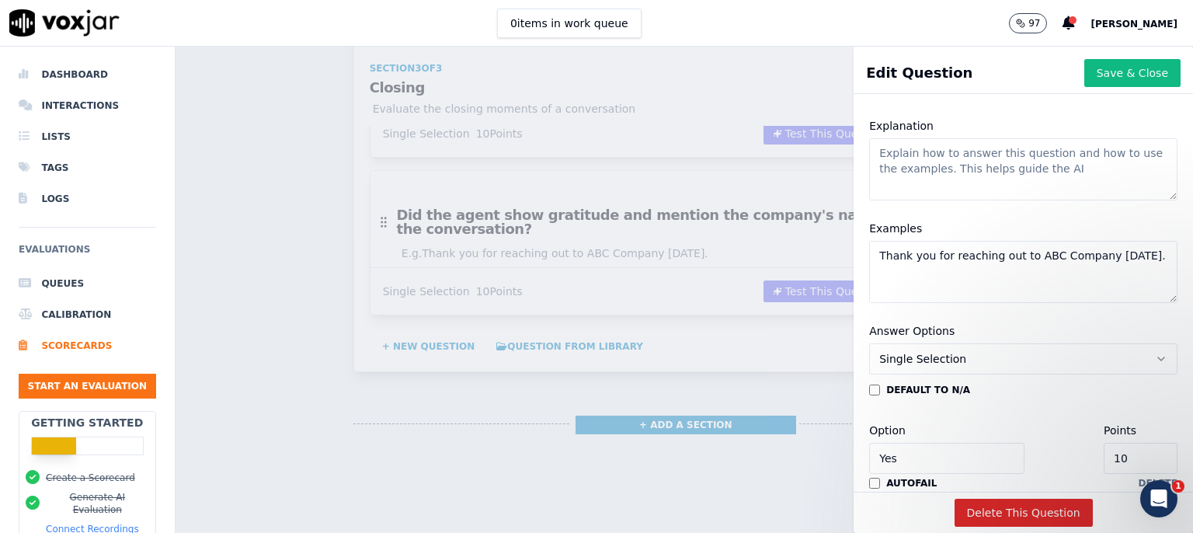
scroll to position [201, 0]
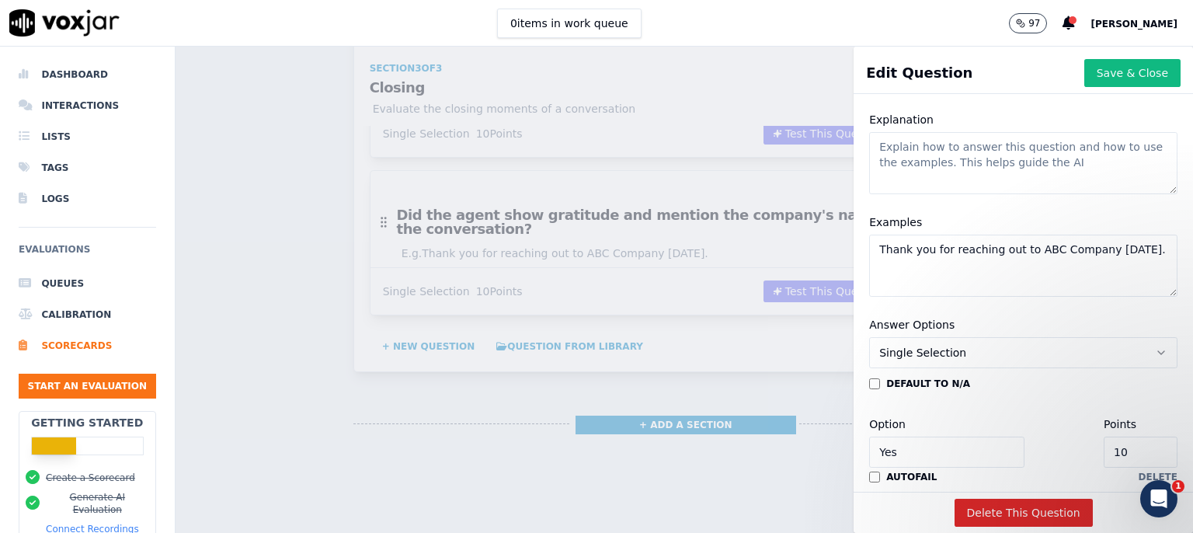
drag, startPoint x: 1109, startPoint y: 248, endPoint x: 850, endPoint y: 257, distance: 258.9
click at [869, 257] on textarea "Thank you for reaching out to ABC Company [DATE]." at bounding box center [1023, 266] width 308 height 62
paste textarea "Agent ends with: 'Thank you . I appreciate your time [DATE]. Wishing you a grea…"
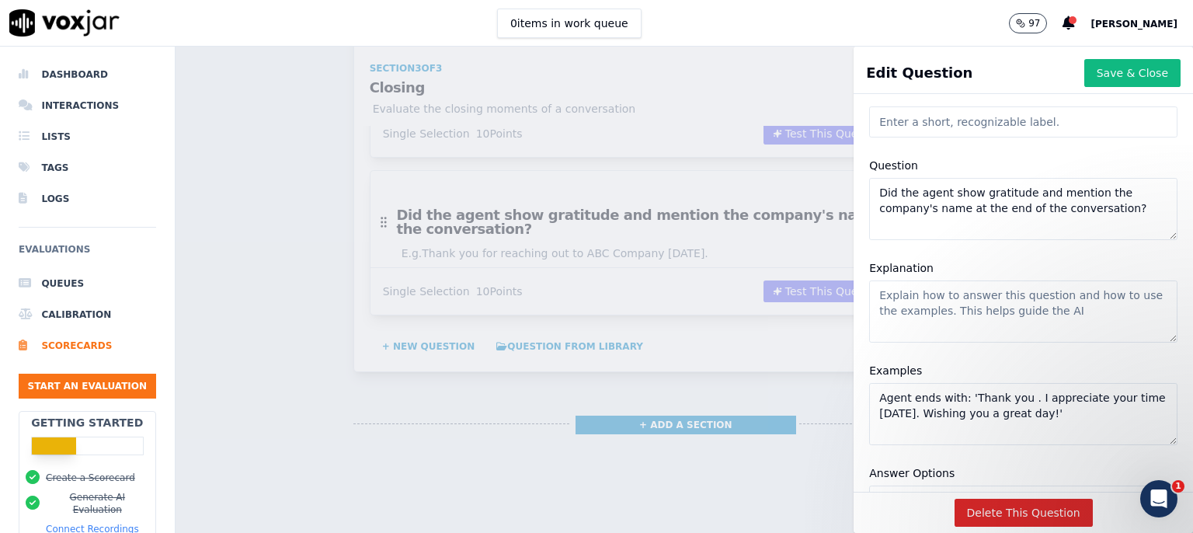
scroll to position [100, 0]
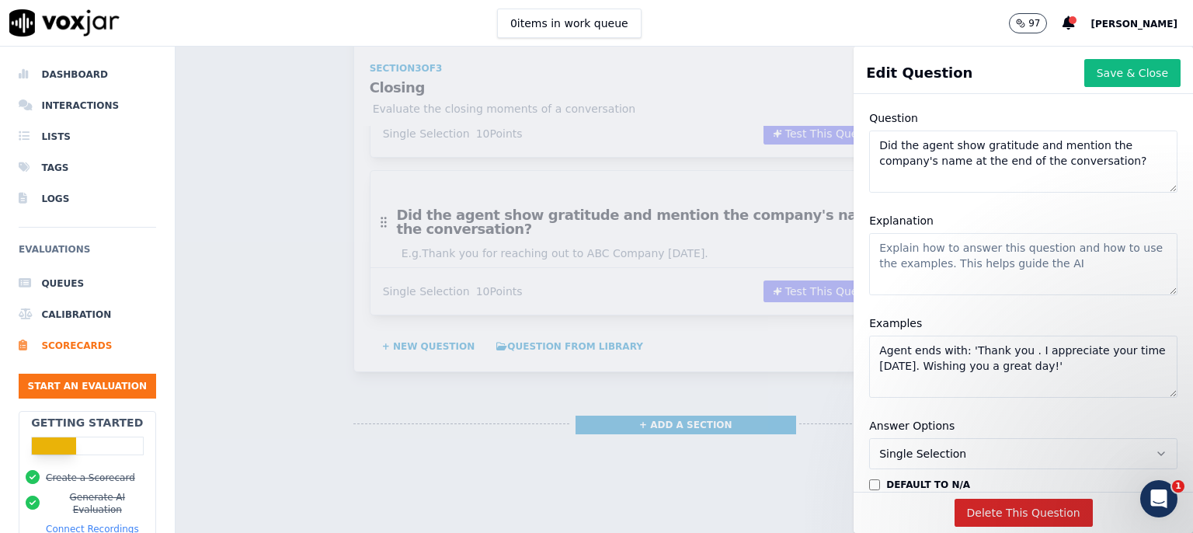
type textarea "Agent ends with: 'Thank you . I appreciate your time [DATE]. Wishing you a grea…"
drag, startPoint x: 1005, startPoint y: 148, endPoint x: 1098, endPoint y: 160, distance: 93.9
click at [1098, 160] on textarea "Did the agent show gratitude and mention the company's name at the end of the c…" at bounding box center [1023, 162] width 308 height 62
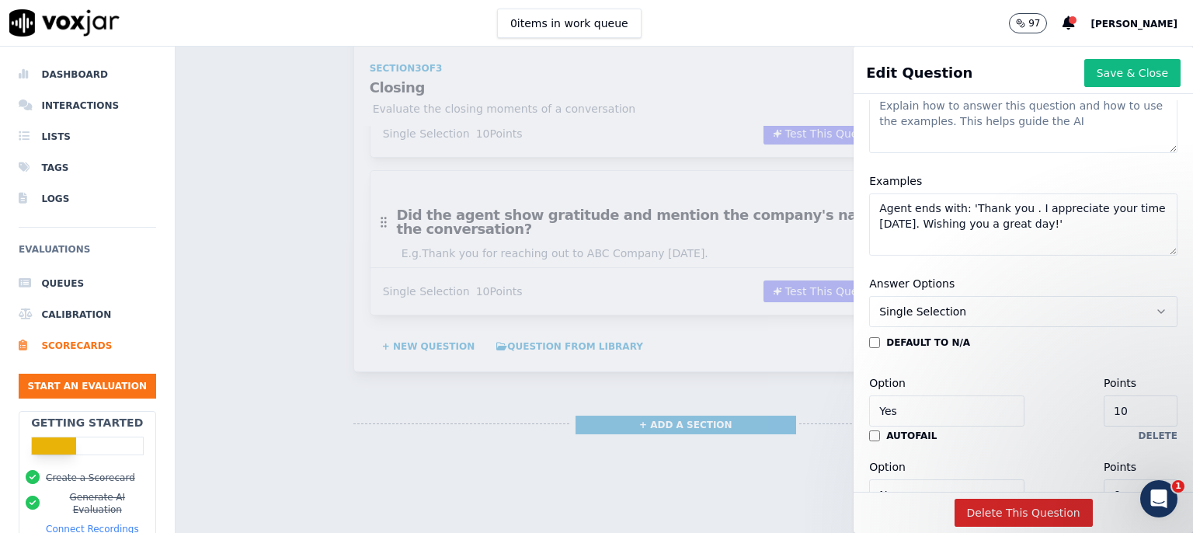
scroll to position [199, 0]
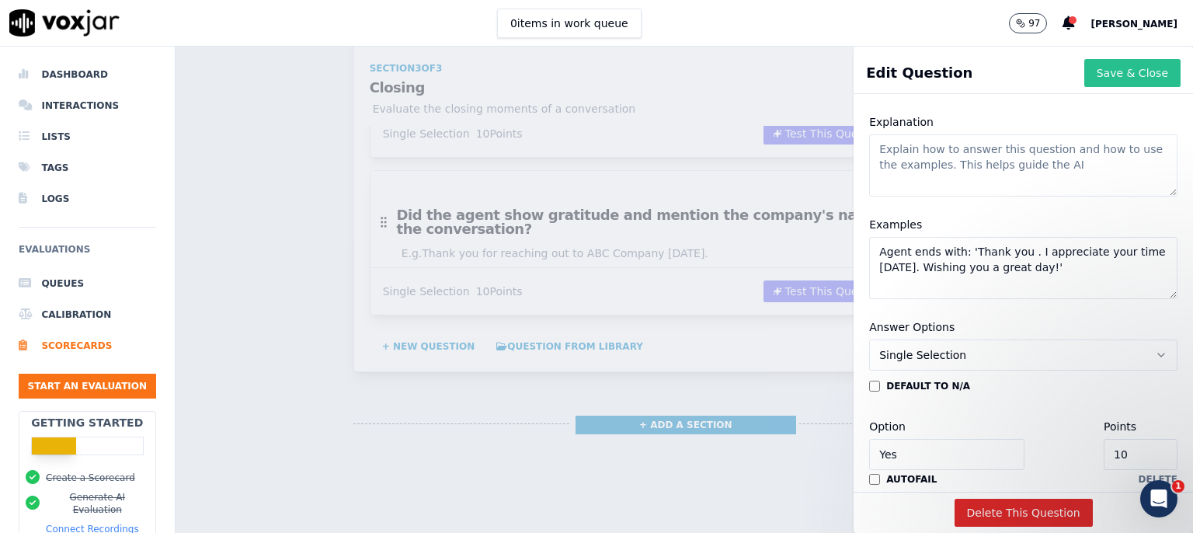
type textarea "Did the agent show gratitude and remain professional?"
click at [1102, 73] on button "Save & Close" at bounding box center [1132, 73] width 96 height 28
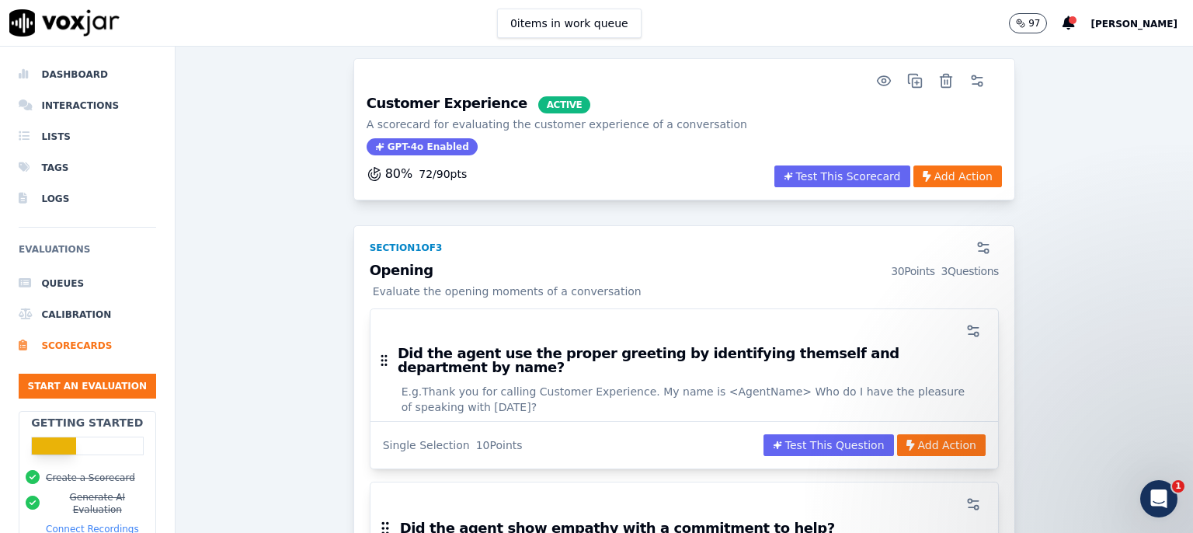
scroll to position [0, 0]
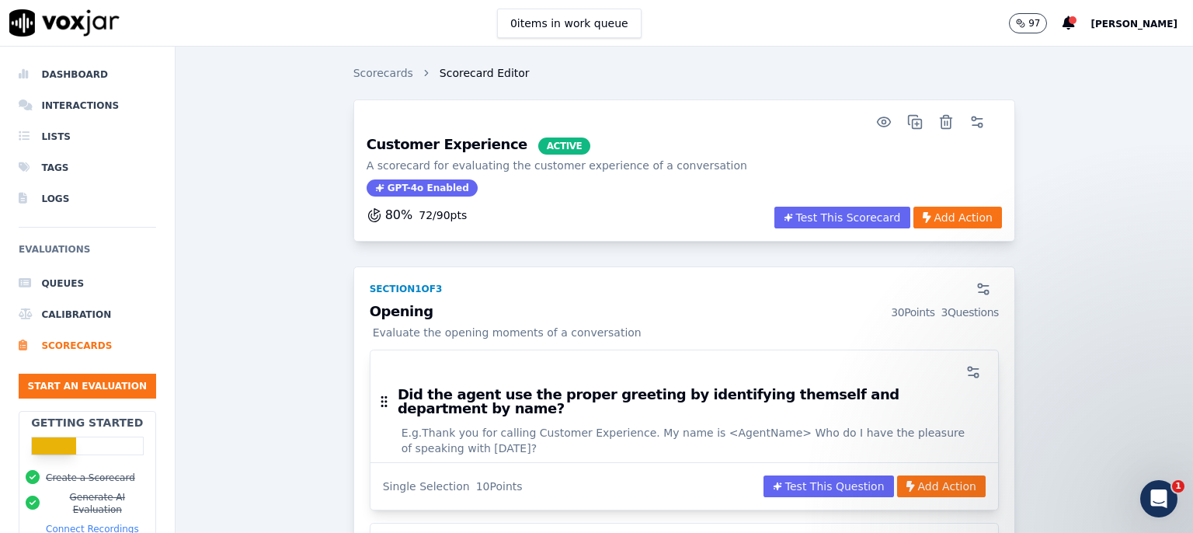
click at [423, 315] on h3 "Opening 30 Points 3 Questions" at bounding box center [684, 313] width 629 height 16
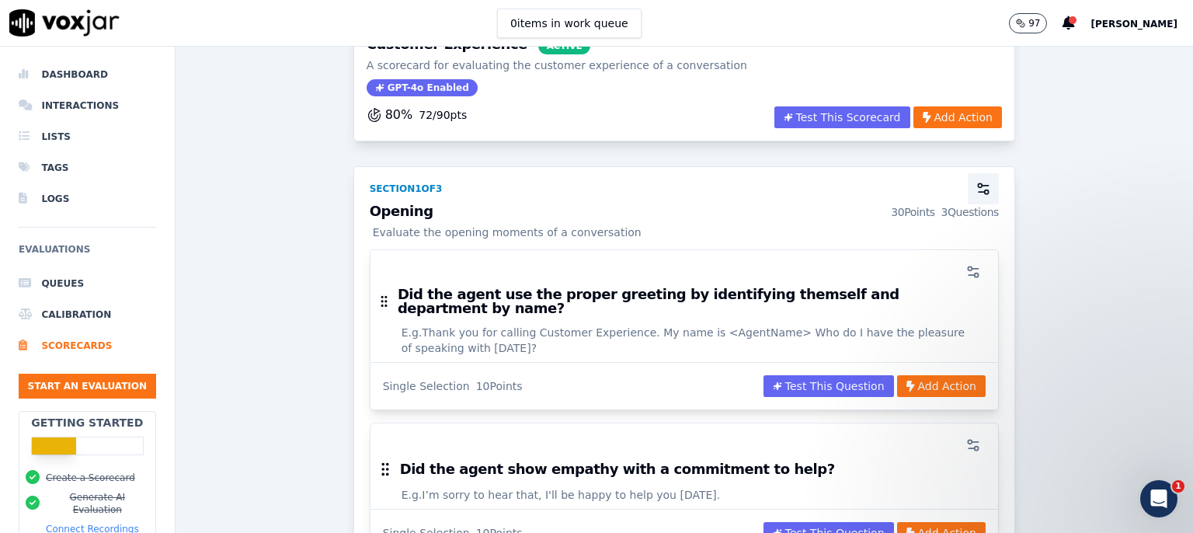
click at [976, 186] on icon "button" at bounding box center [984, 189] width 16 height 16
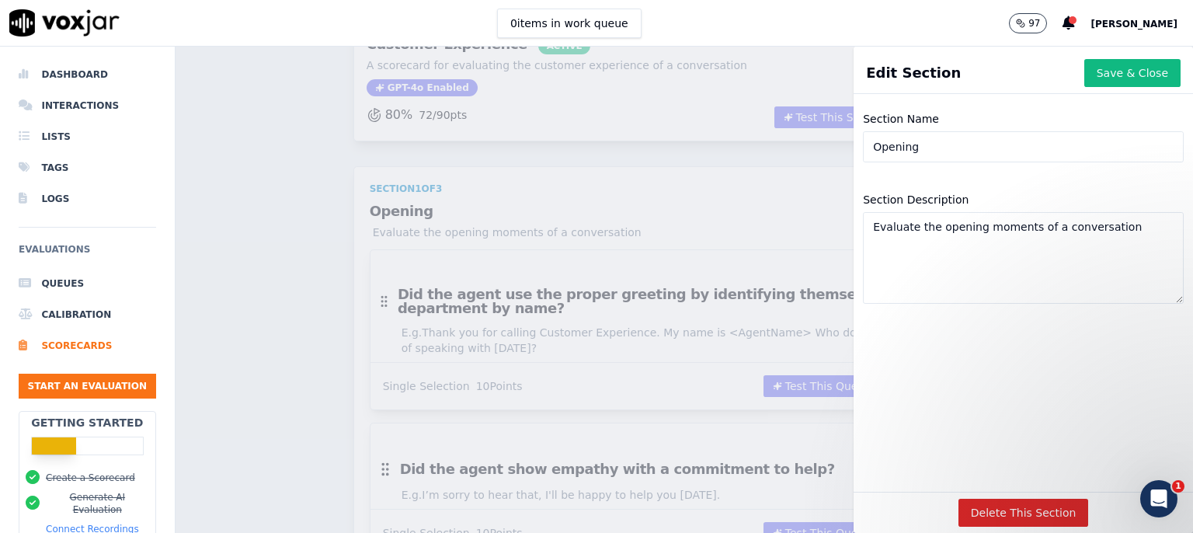
drag, startPoint x: 909, startPoint y: 148, endPoint x: 835, endPoint y: 151, distance: 73.9
click at [863, 151] on input "Opening" at bounding box center [1023, 146] width 321 height 31
type input "Customer Experience"
click at [1101, 224] on textarea "Evaluate the opening moments of a conversation" at bounding box center [1023, 258] width 321 height 92
drag, startPoint x: 1098, startPoint y: 222, endPoint x: 850, endPoint y: 231, distance: 248.7
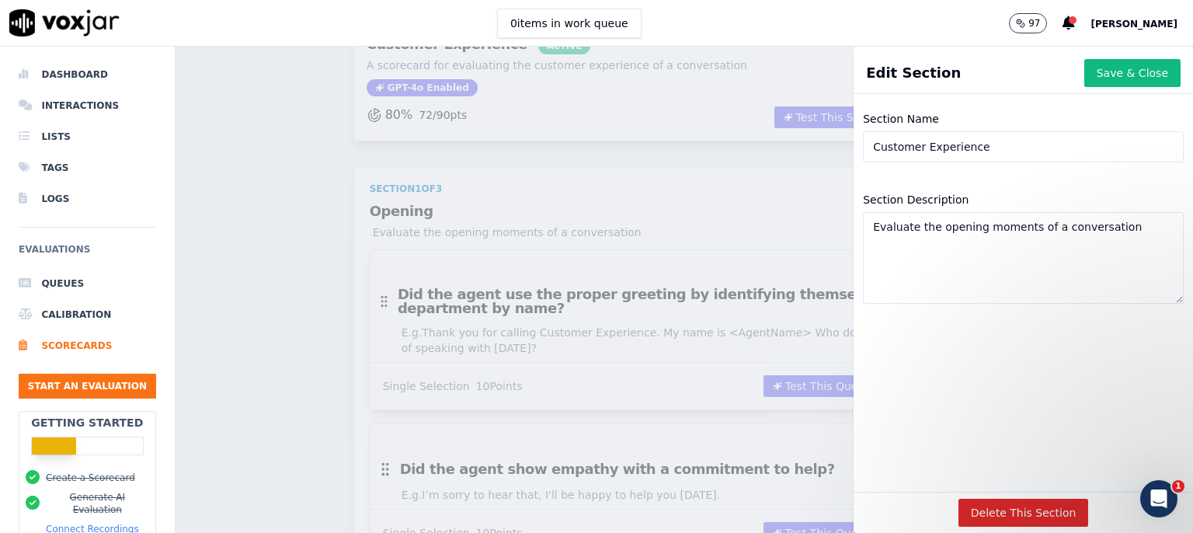
click at [863, 231] on textarea "Evaluate the opening moments of a conversation" at bounding box center [1023, 258] width 321 height 92
click at [1022, 253] on textarea "How the agent handled the call ,professional, calm, acknowledging customer needs" at bounding box center [1023, 258] width 321 height 92
type textarea "How the agent handled the call ,professional, calm, acknowledging customer needs"
click at [1104, 65] on button "Save & Close" at bounding box center [1132, 73] width 96 height 28
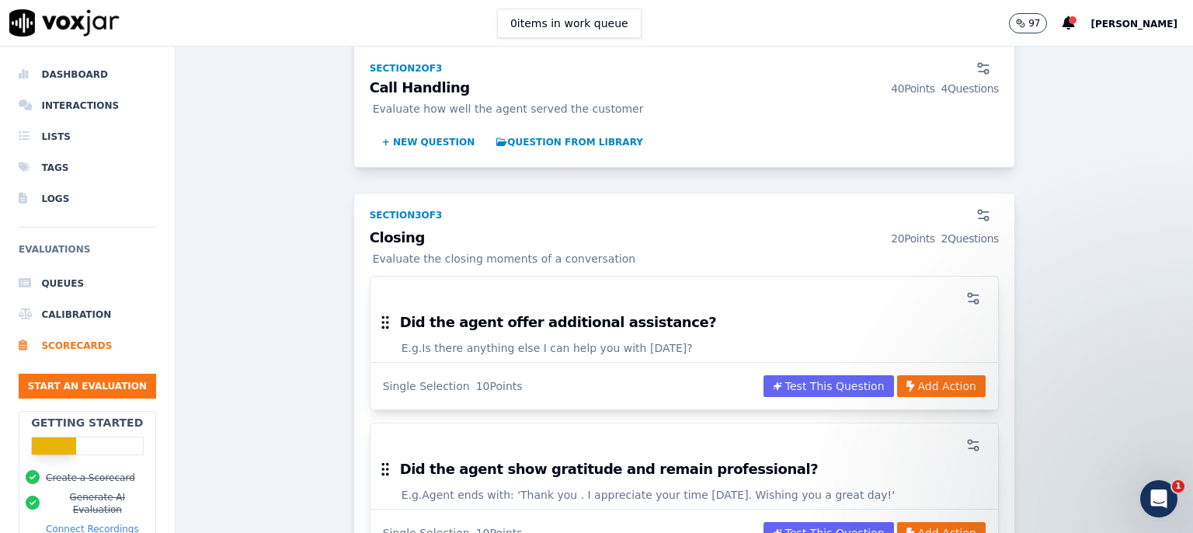
scroll to position [1409, 0]
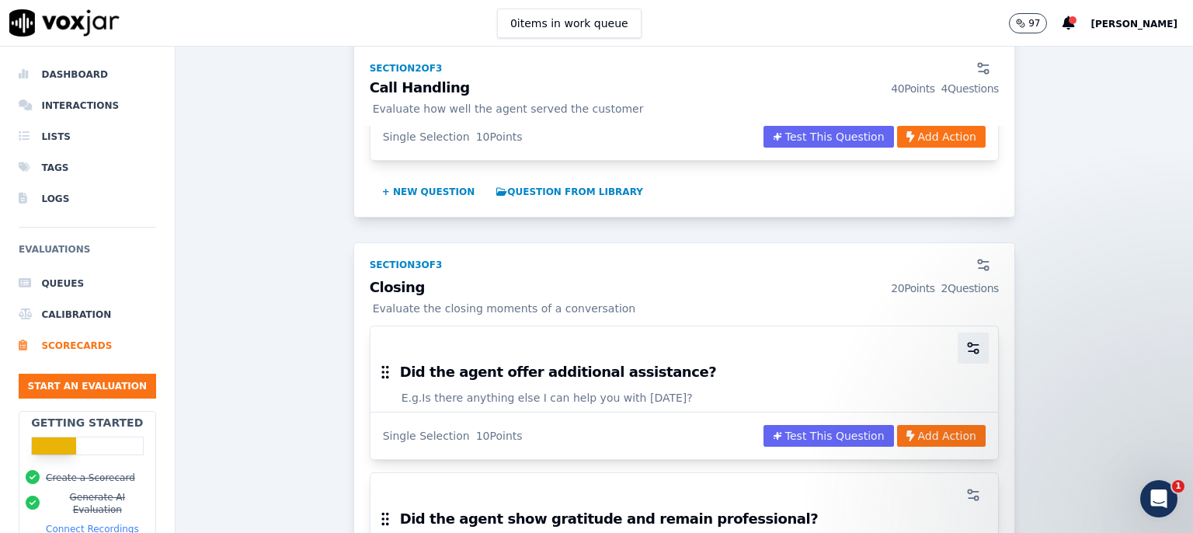
click at [968, 343] on circle "button" at bounding box center [970, 345] width 4 height 4
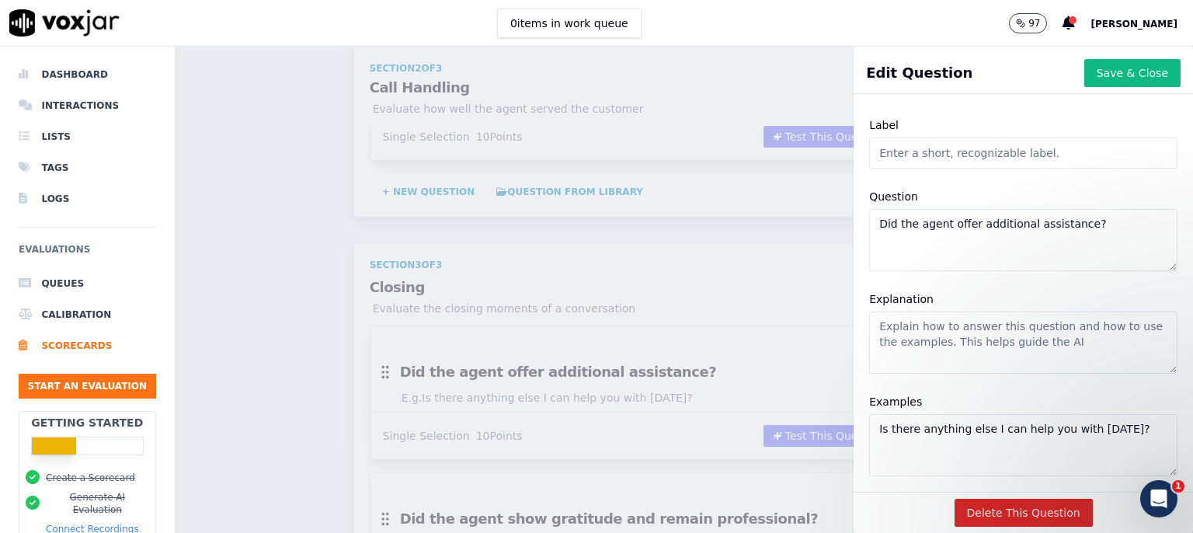
scroll to position [0, 0]
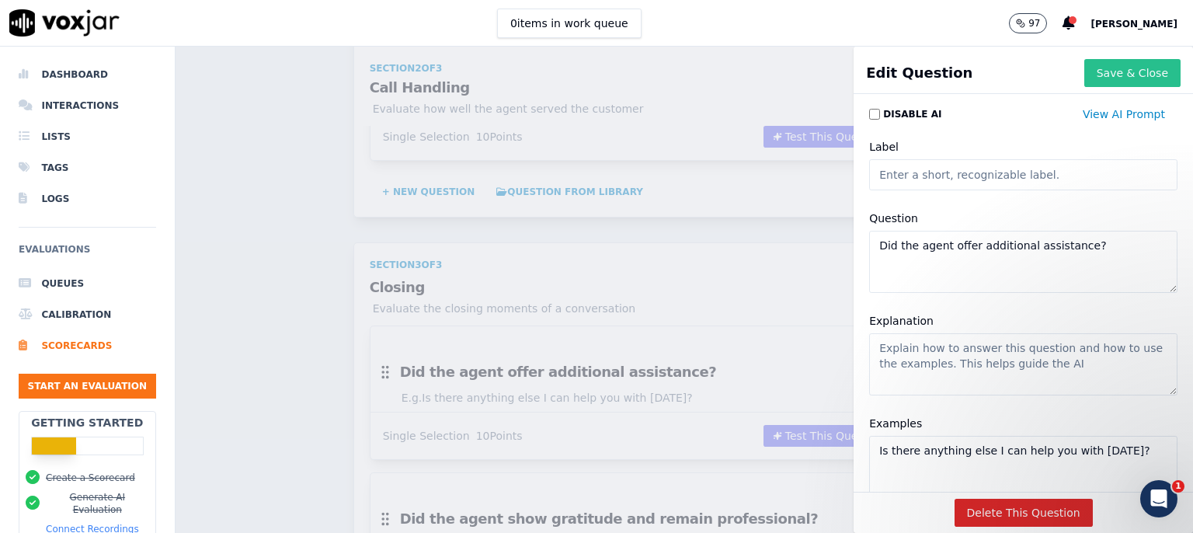
click at [1084, 79] on button "Save & Close" at bounding box center [1132, 73] width 96 height 28
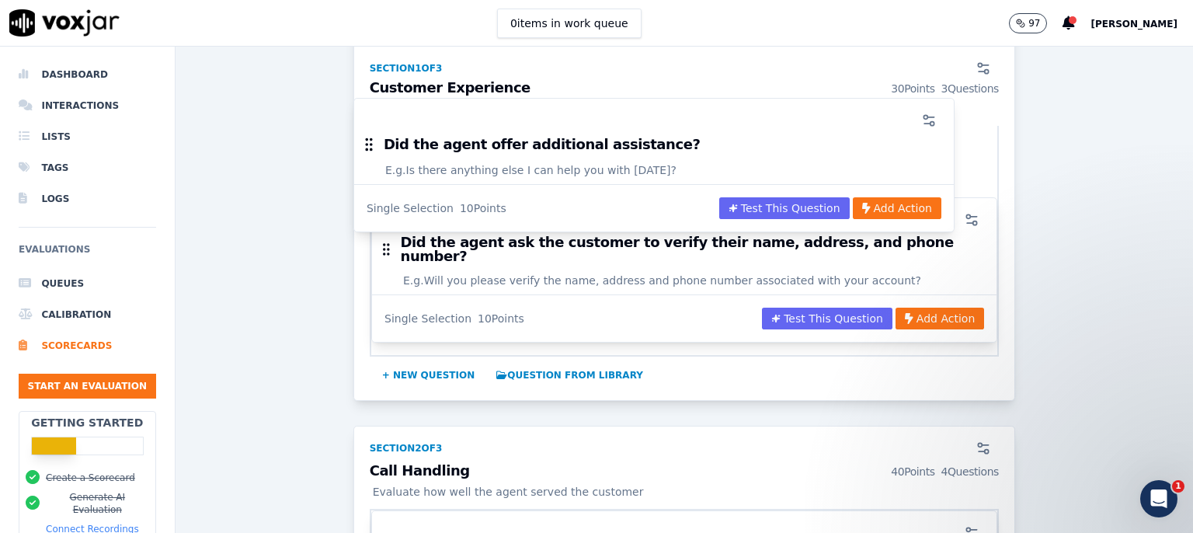
scroll to position [620, 0]
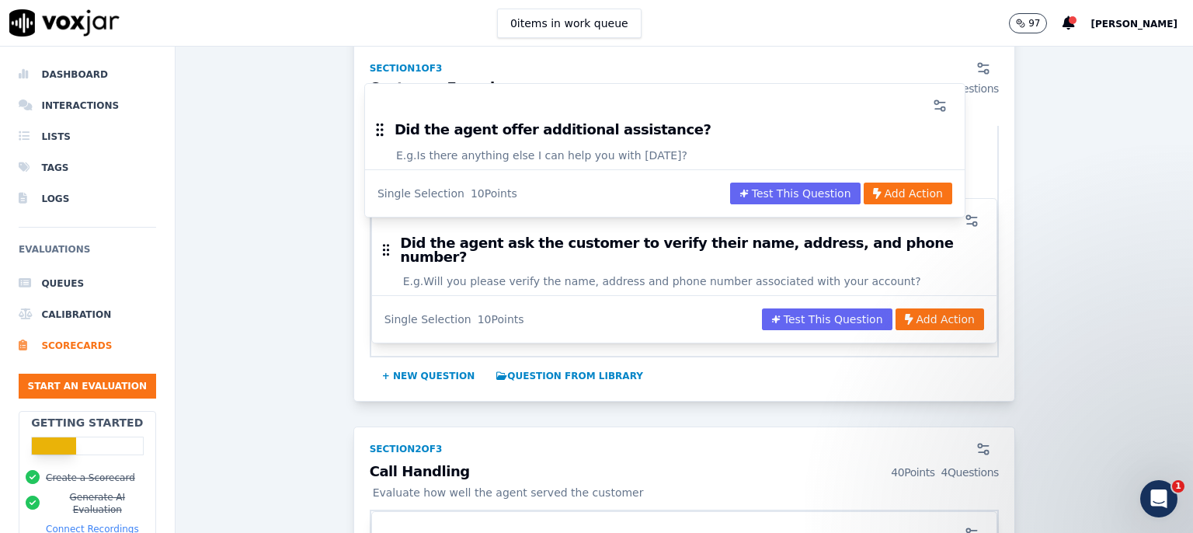
drag, startPoint x: 379, startPoint y: 231, endPoint x: 381, endPoint y: 133, distance: 98.7
click at [381, 133] on body "This is a disabled drag and drop list Tab to one the items and press space-bar …" at bounding box center [596, 266] width 1193 height 533
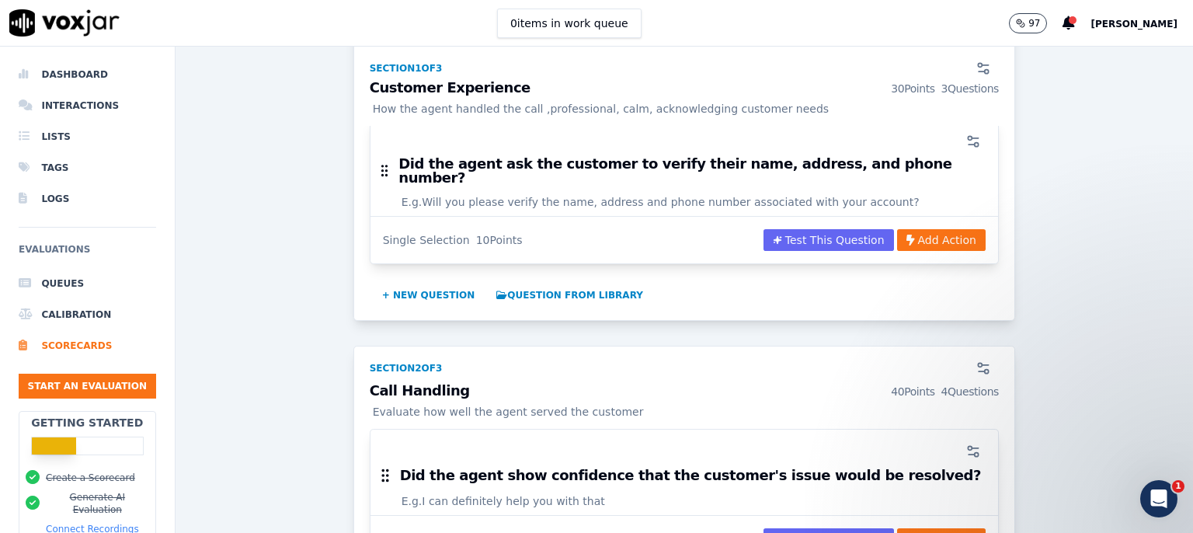
scroll to position [722, 0]
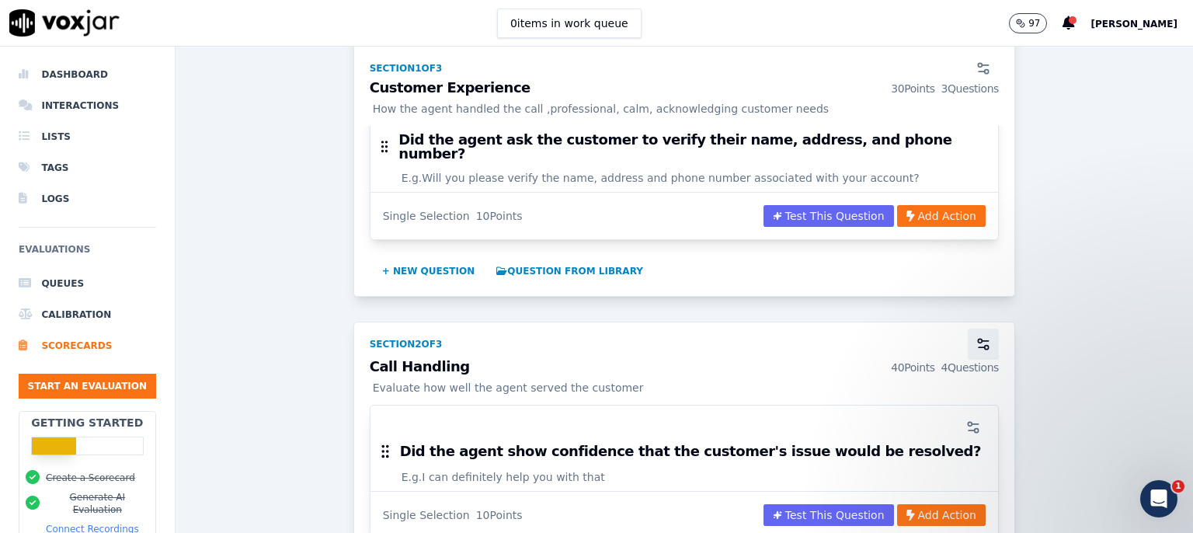
click at [976, 336] on icon "button" at bounding box center [984, 344] width 16 height 16
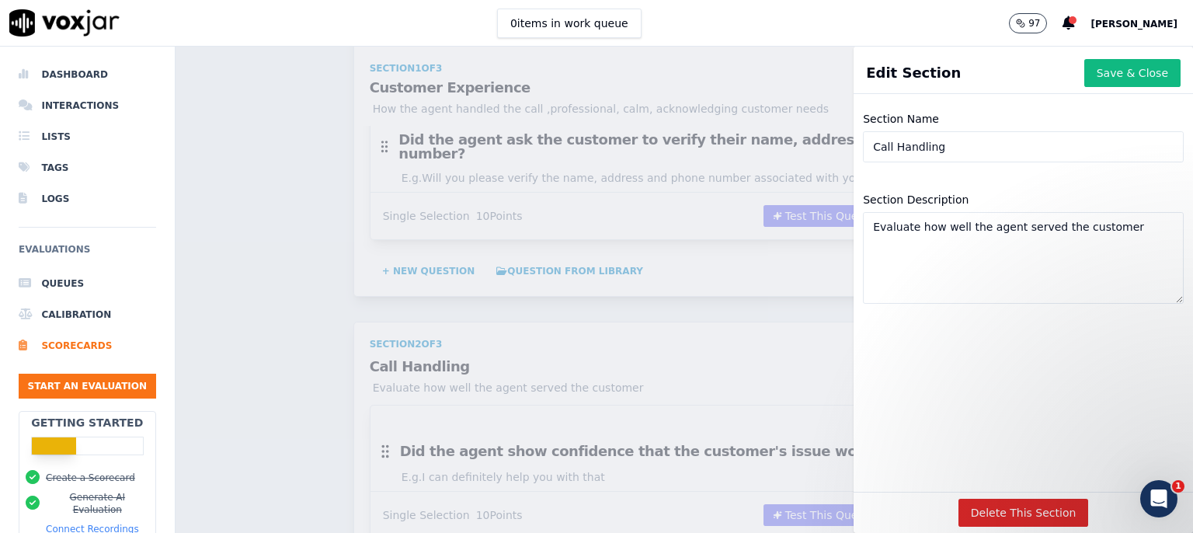
drag, startPoint x: 964, startPoint y: 155, endPoint x: 841, endPoint y: 165, distance: 123.2
click at [863, 162] on input "Call Handling" at bounding box center [1023, 146] width 321 height 31
type input "Problem Solving Effectiveness"
click at [1102, 81] on button "Save & Close" at bounding box center [1132, 73] width 96 height 28
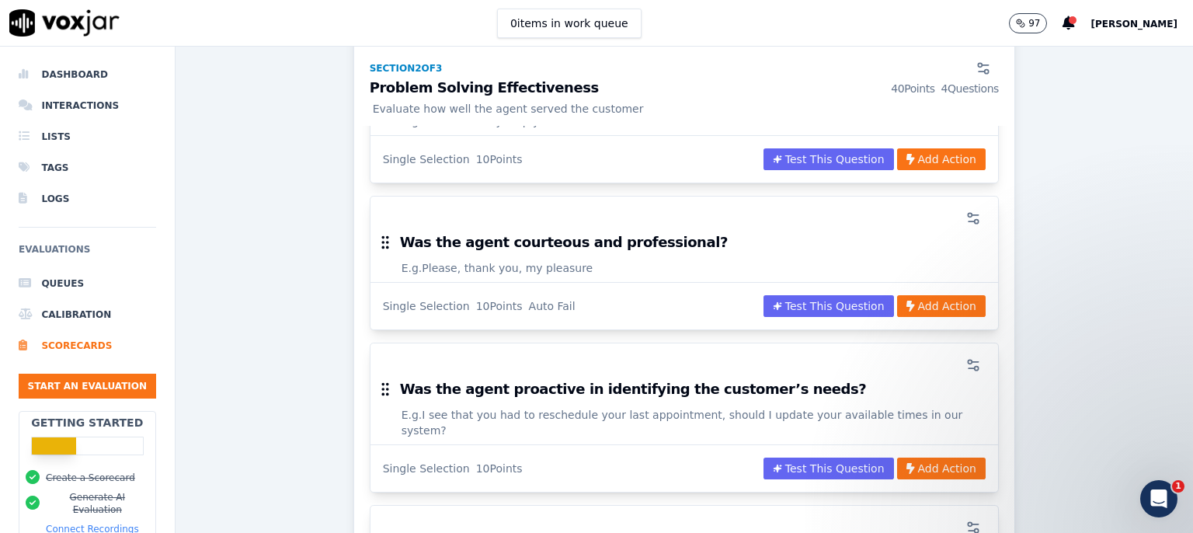
scroll to position [1124, 0]
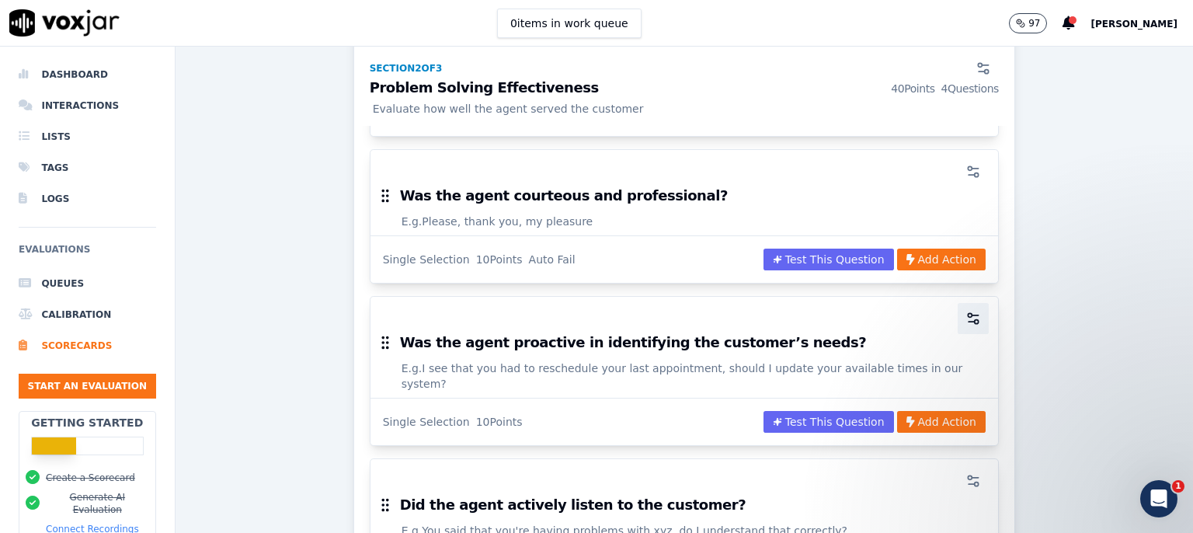
click at [968, 313] on circle "button" at bounding box center [970, 315] width 4 height 4
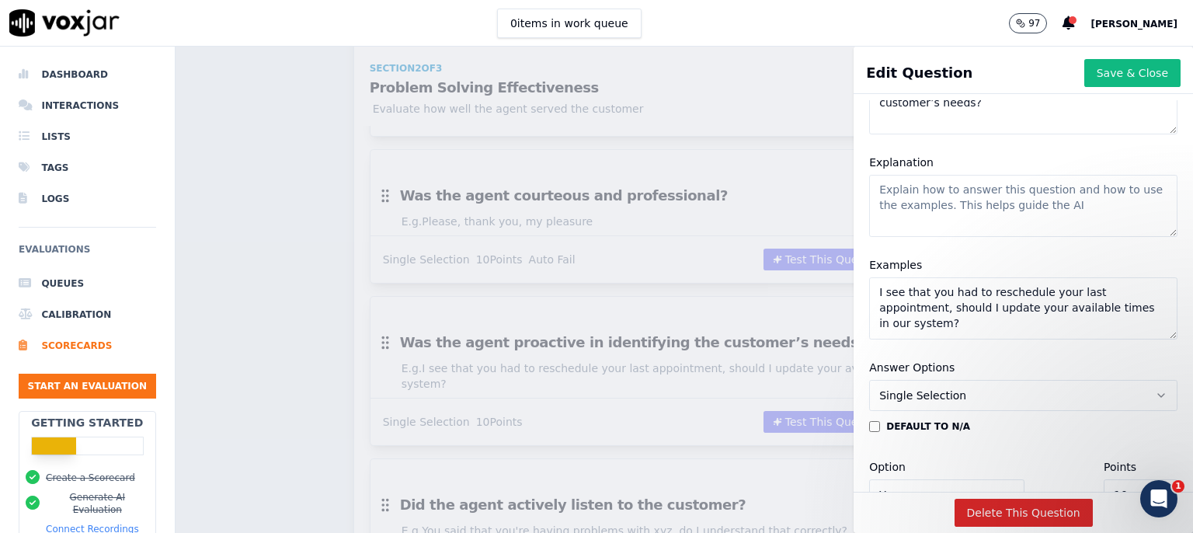
scroll to position [201, 0]
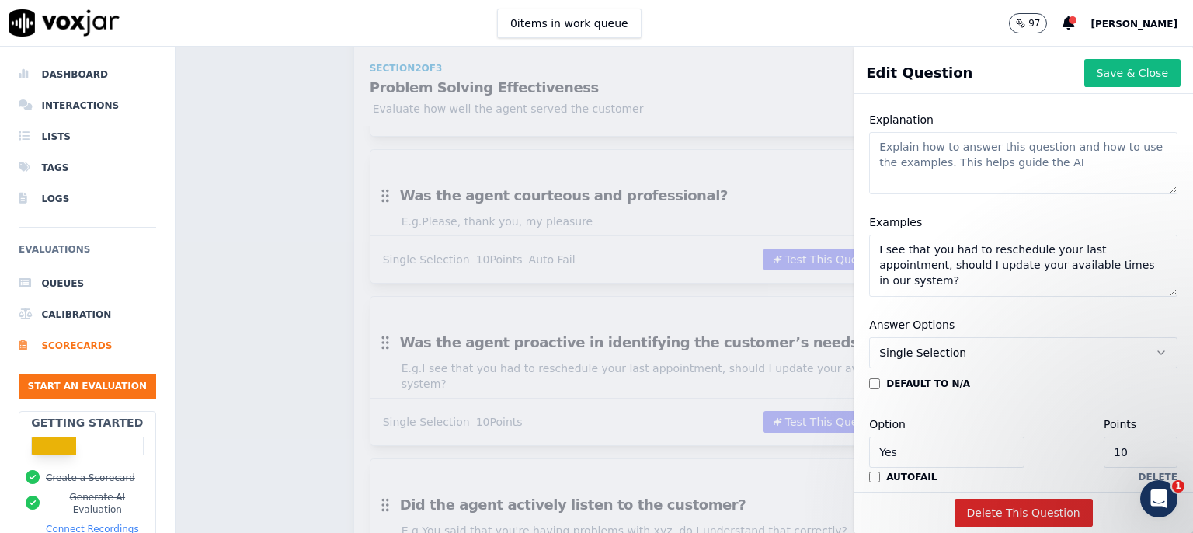
click at [940, 287] on textarea "I see that you had to reschedule your last appointment, should I update your av…" at bounding box center [1023, 266] width 308 height 62
click at [924, 280] on textarea "I see that you had to reschedule your last appointment, should I update your av…" at bounding box center [1023, 266] width 308 height 62
paste textarea "Agent confirms: 'To make sure I’ve got this right, the issue is the sample is o…"
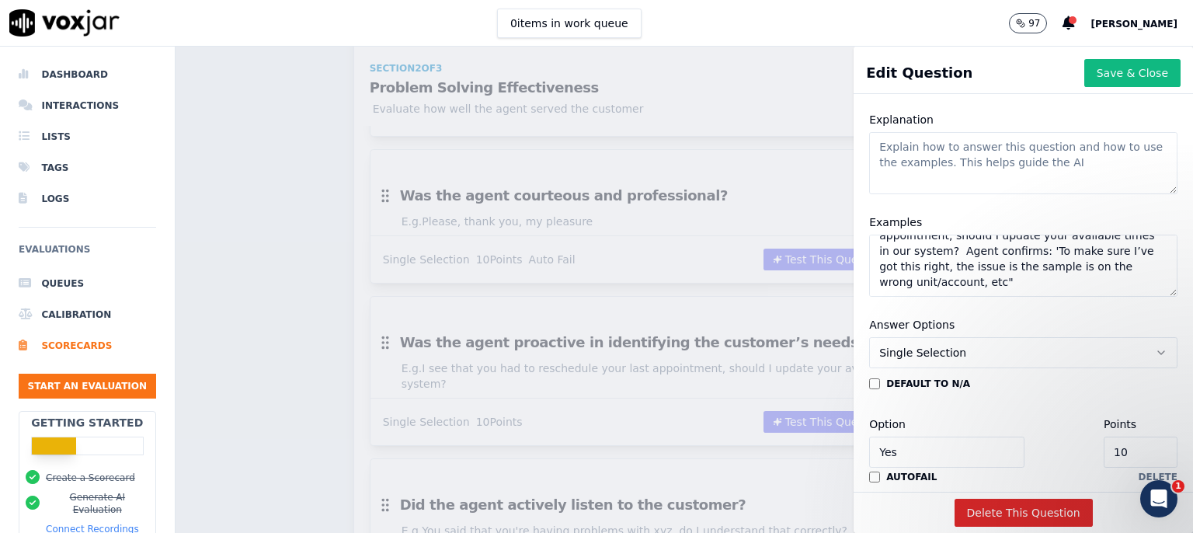
drag, startPoint x: 963, startPoint y: 283, endPoint x: 813, endPoint y: 292, distance: 151.0
click at [869, 292] on textarea "I see that you had to reschedule your last appointment, should I update your av…" at bounding box center [1023, 266] width 308 height 62
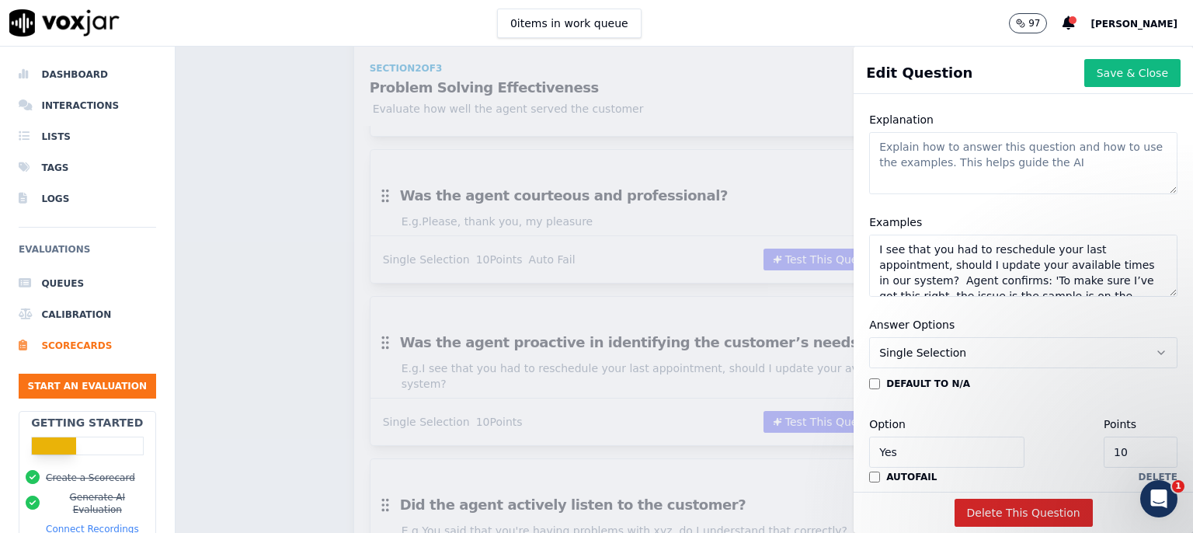
scroll to position [100, 0]
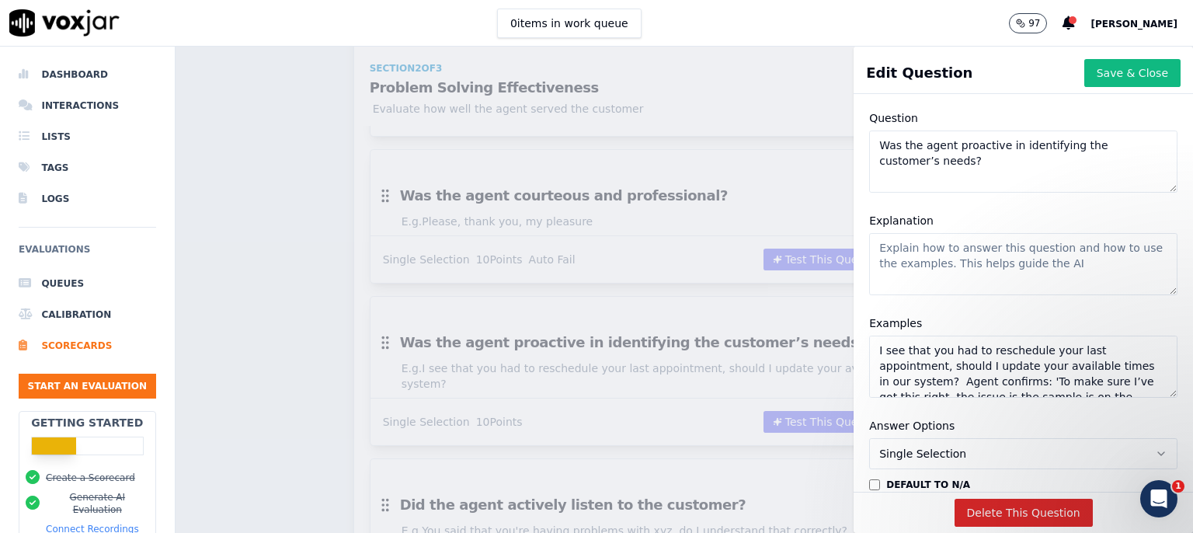
drag, startPoint x: 863, startPoint y: 347, endPoint x: 962, endPoint y: 378, distance: 103.4
click at [962, 378] on textarea "I see that you had to reschedule your last appointment, should I update your av…" at bounding box center [1023, 367] width 308 height 62
type textarea "Agent confirms: 'To make sure I’ve got this right, the issue is the sample is o…"
click at [968, 162] on textarea "Was the agent proactive in identifying the customer’s needs?" at bounding box center [1023, 162] width 308 height 62
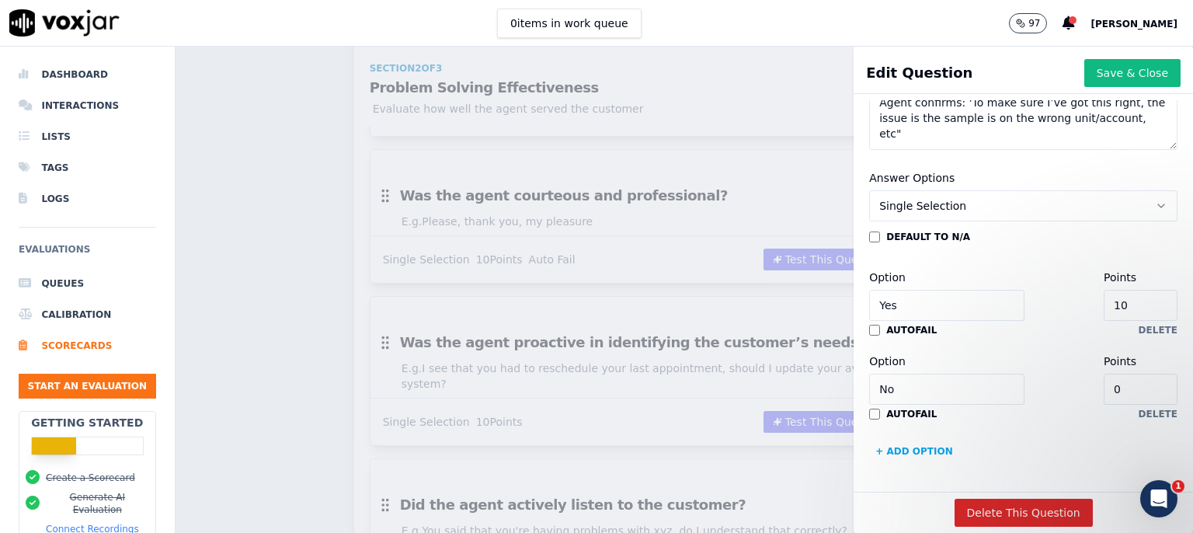
scroll to position [400, 0]
type textarea "Was the agent proactive in identifying the customer’s needs? Did the agent conf…"
click at [1084, 82] on button "Save & Close" at bounding box center [1132, 73] width 96 height 28
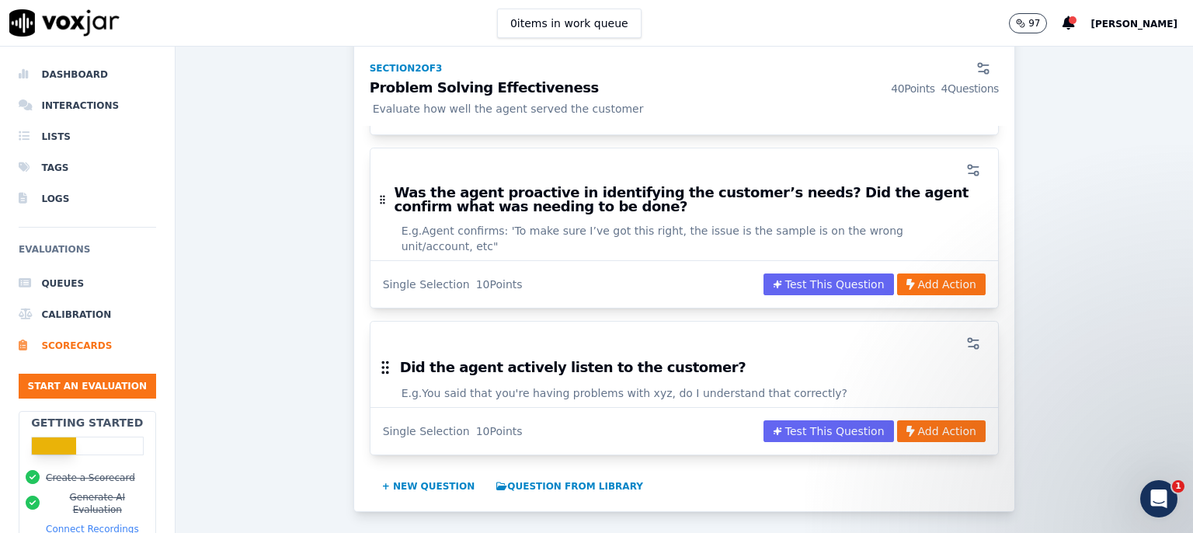
scroll to position [1224, 0]
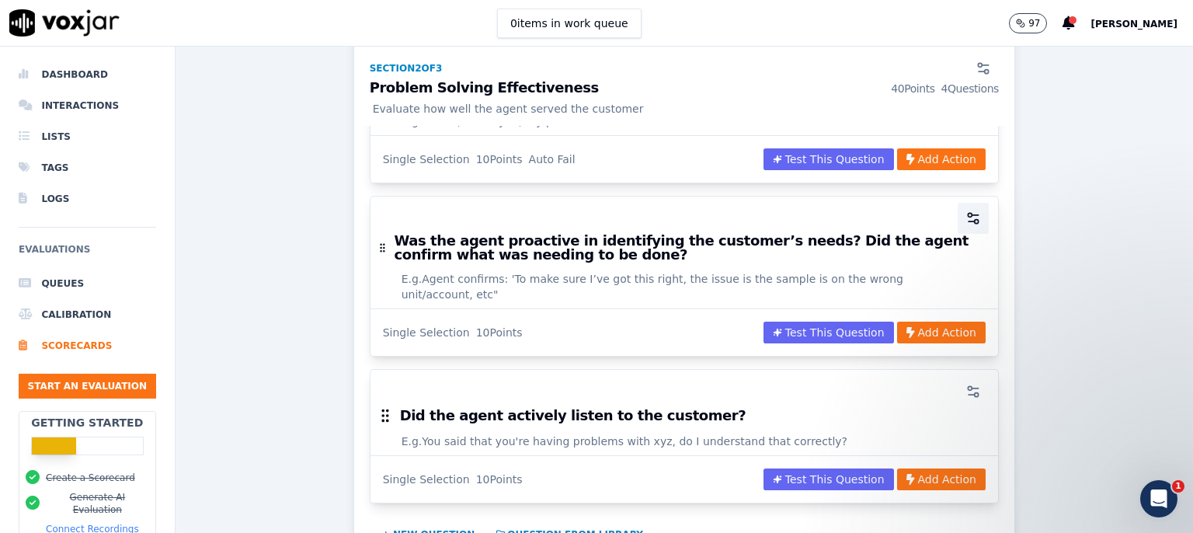
click at [958, 203] on button "button" at bounding box center [973, 218] width 31 height 31
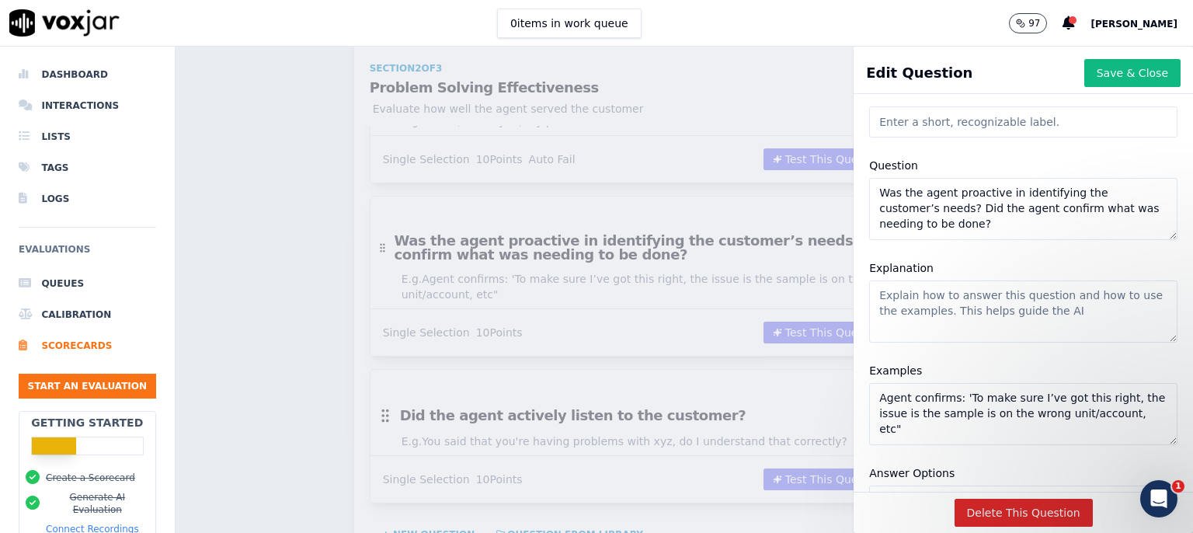
scroll to position [100, 0]
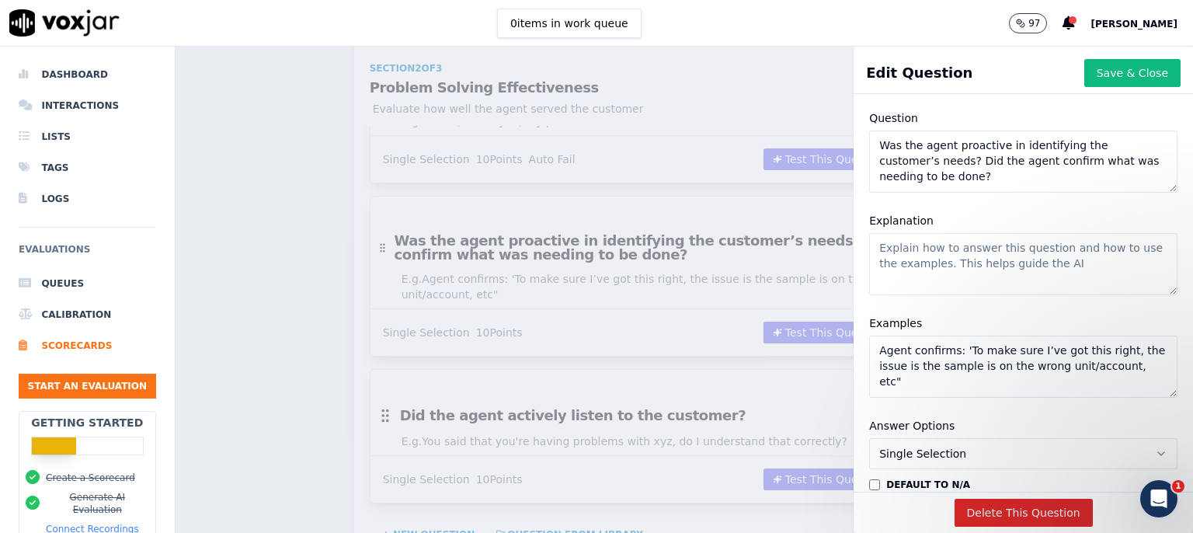
drag, startPoint x: 952, startPoint y: 165, endPoint x: 965, endPoint y: 193, distance: 29.9
click at [965, 193] on textarea "Was the agent proactive in identifying the customer’s needs? Did the agent conf…" at bounding box center [1023, 162] width 308 height 62
type textarea "Was the agent proactive in identifying the customer’s needs?"
drag, startPoint x: 932, startPoint y: 380, endPoint x: 862, endPoint y: 351, distance: 75.6
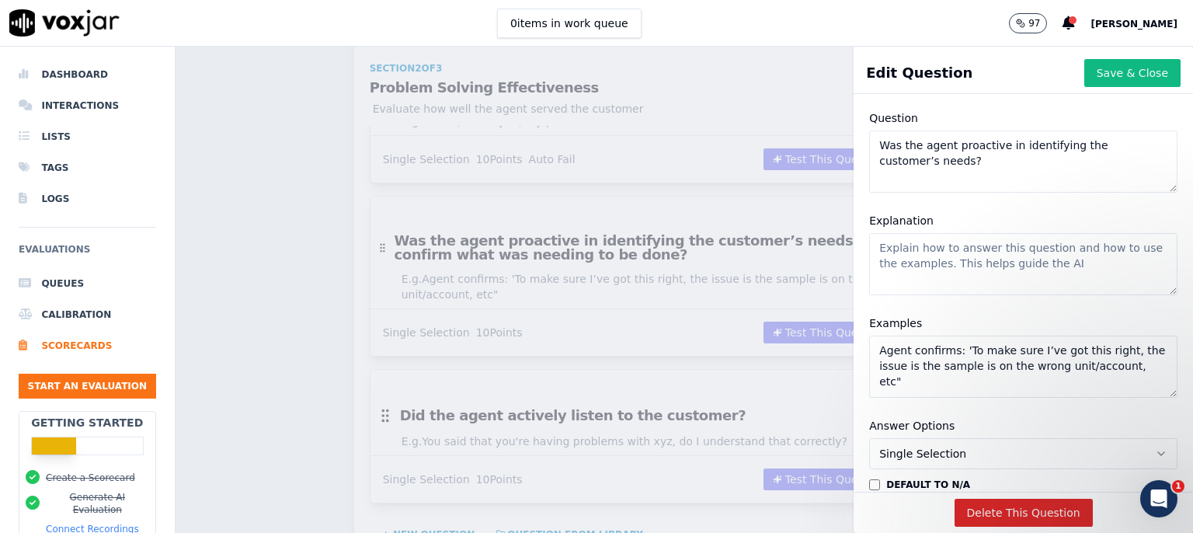
click at [869, 351] on textarea "Agent confirms: 'To make sure I’ve got this right, the issue is the sample is o…" at bounding box center [1023, 367] width 308 height 62
click at [921, 365] on textarea "Sounds like maybe we need to check to see if you have access or are you able to…" at bounding box center [1023, 367] width 308 height 62
click at [1046, 362] on textarea "Sounds like maybe we need to check to see if you have access or are you able to…" at bounding box center [1023, 367] width 308 height 62
click at [953, 381] on textarea "Sounds like maybe we need to check to see if you have access or are you able to…" at bounding box center [1023, 367] width 308 height 62
click at [1049, 372] on textarea "Sounds like maybe we need to check to see if you have access or are you able to…" at bounding box center [1023, 367] width 308 height 62
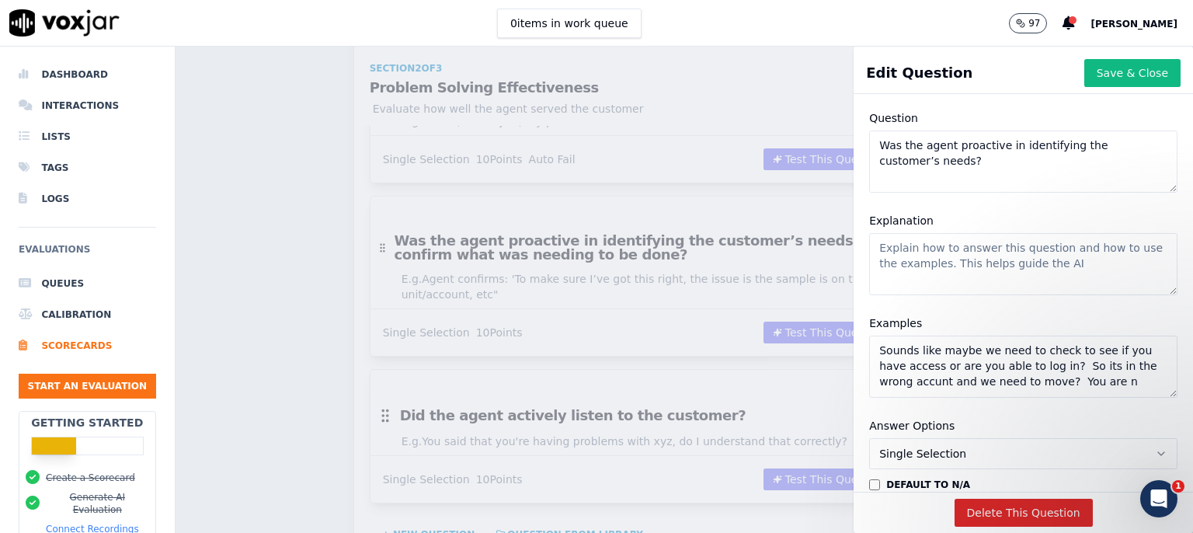
scroll to position [6, 0]
drag, startPoint x: 1062, startPoint y: 376, endPoint x: 1063, endPoint y: 384, distance: 7.8
click at [1063, 384] on textarea "Sounds like maybe we need to check to see if you have access or are you able to…" at bounding box center [1023, 367] width 308 height 62
click at [934, 374] on textarea "Sounds like maybe we need to check to see if you have access or are you able to…" at bounding box center [1023, 367] width 308 height 62
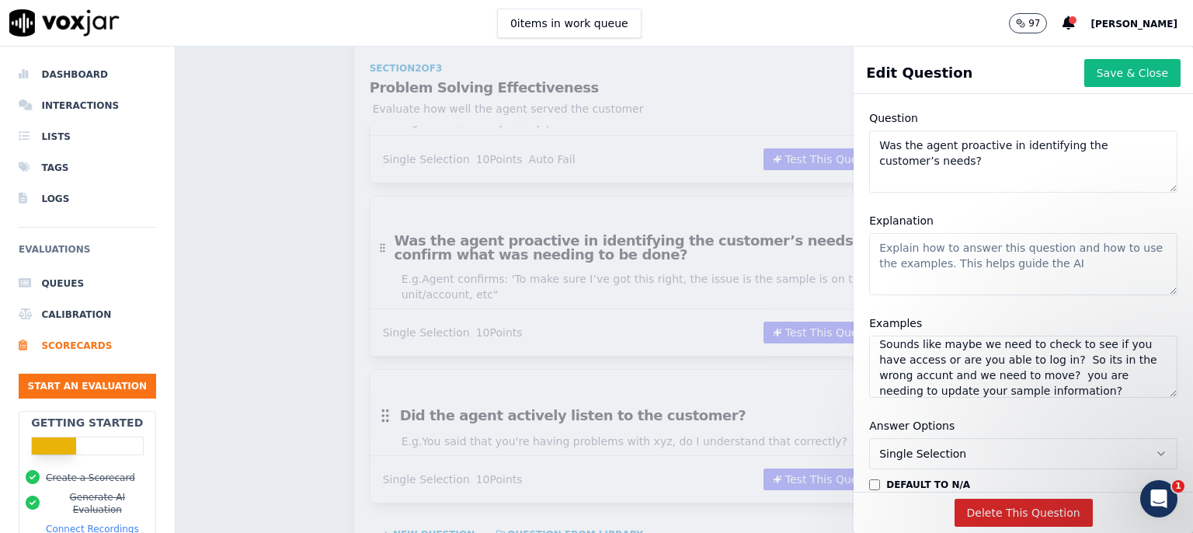
click at [929, 377] on textarea "Sounds like maybe we need to check to see if you have access or are you able to…" at bounding box center [1023, 367] width 308 height 62
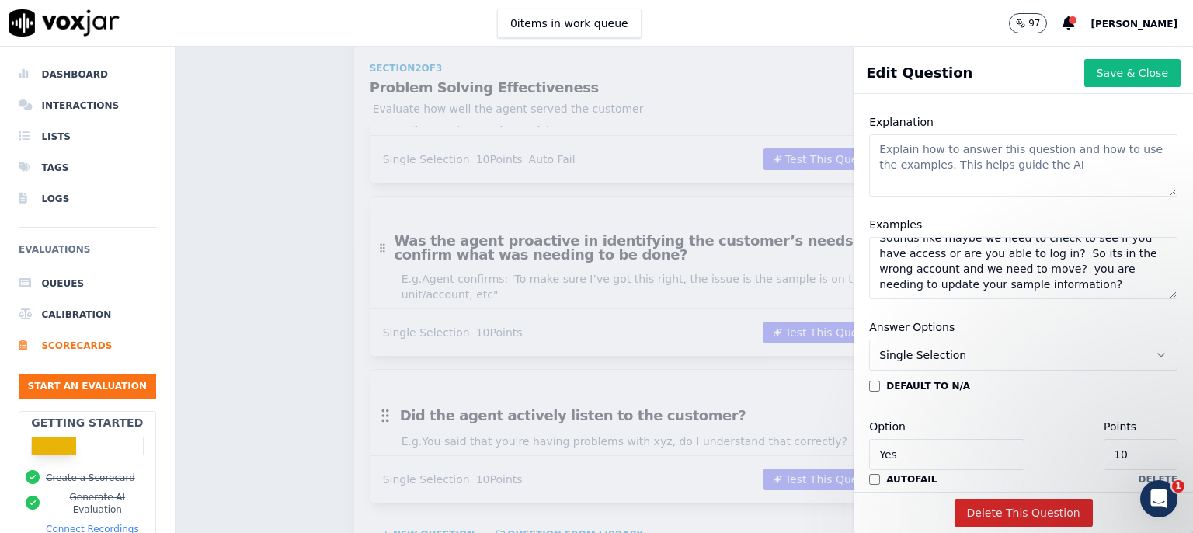
scroll to position [98, 0]
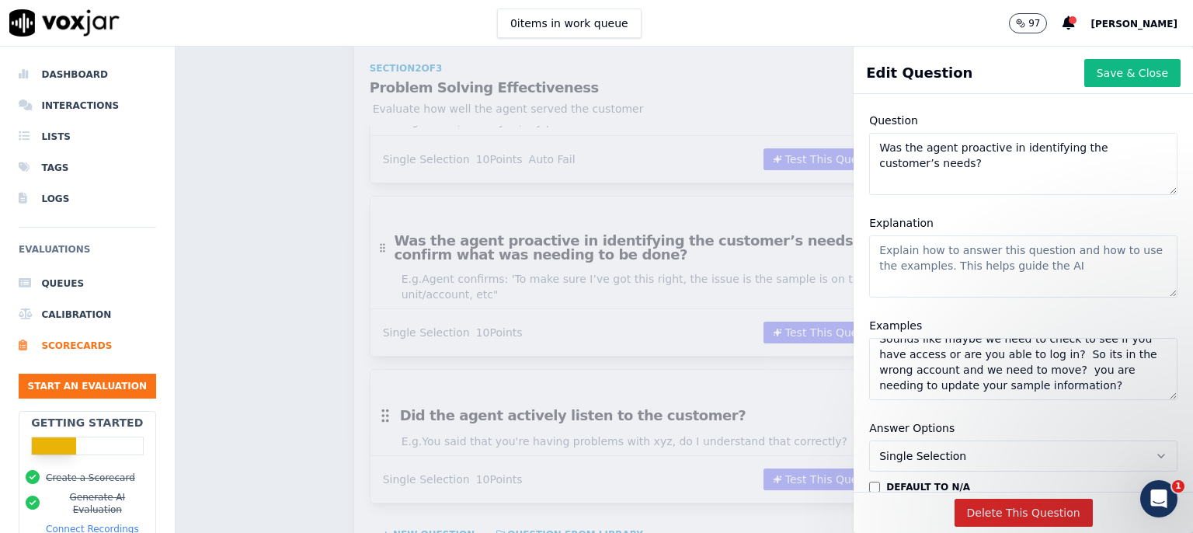
type textarea "Sounds like maybe we need to check to see if you have access or are you able to…"
click at [869, 256] on textarea "Explanation" at bounding box center [1023, 266] width 308 height 62
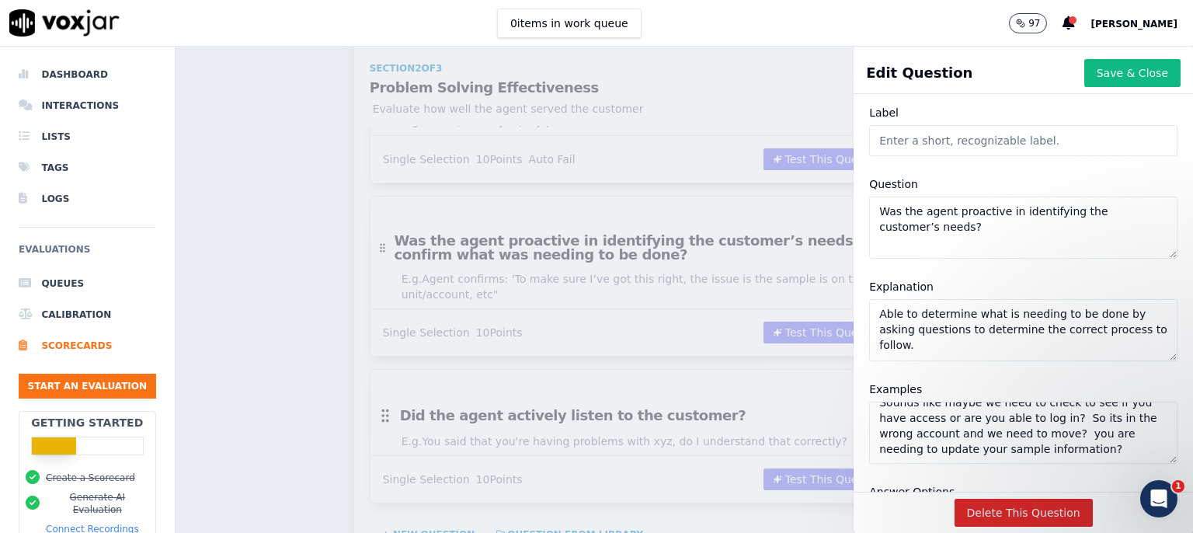
scroll to position [0, 0]
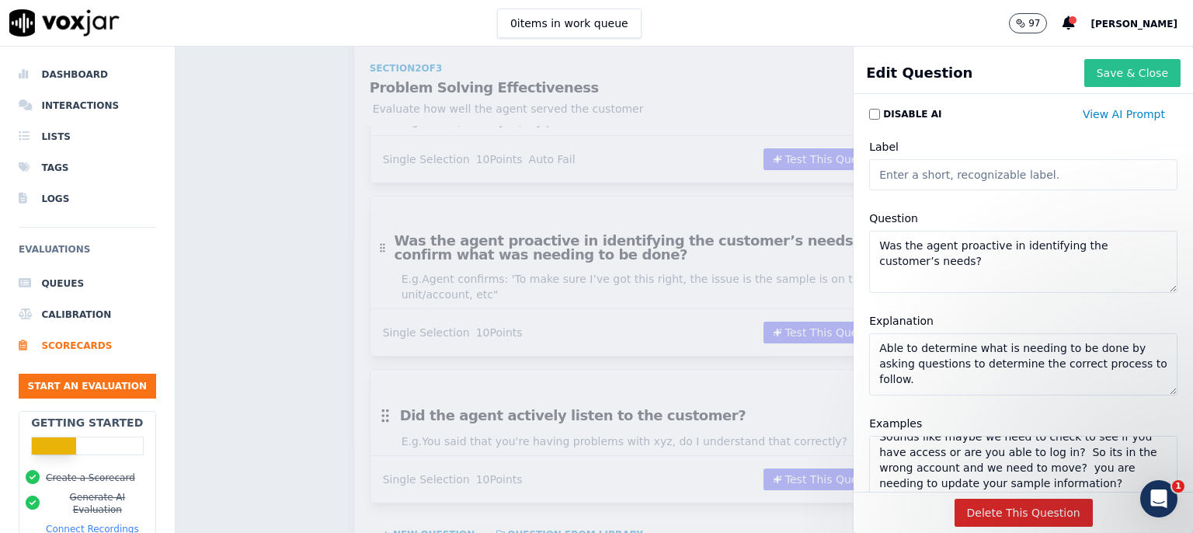
type textarea "Able to determine what is needing to be done by asking questions to determine t…"
click at [1098, 79] on button "Save & Close" at bounding box center [1132, 73] width 96 height 28
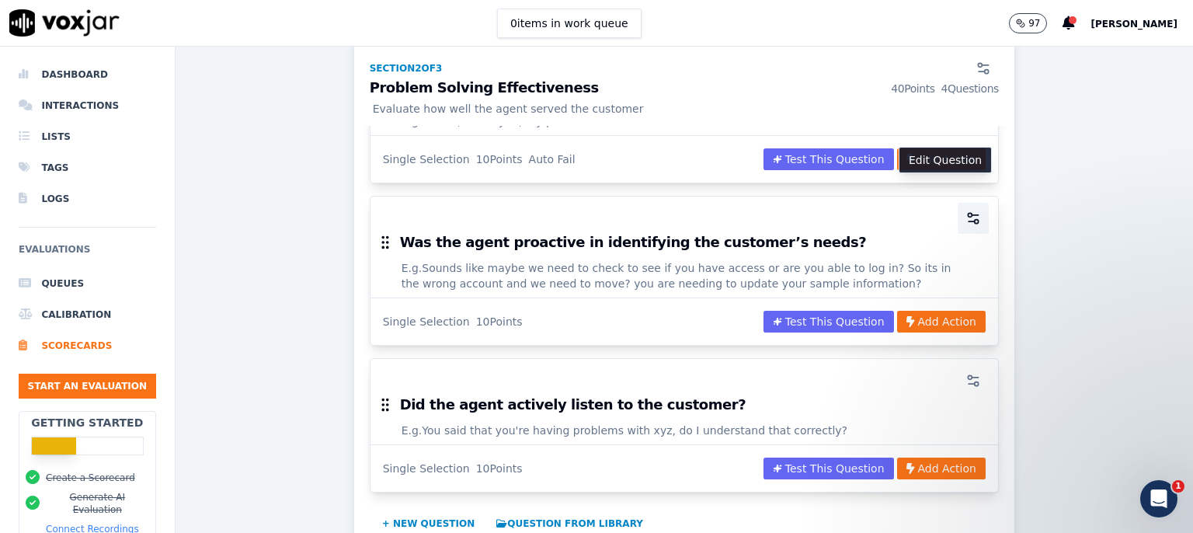
scroll to position [1225, 0]
click at [966, 210] on icon "button" at bounding box center [974, 218] width 16 height 16
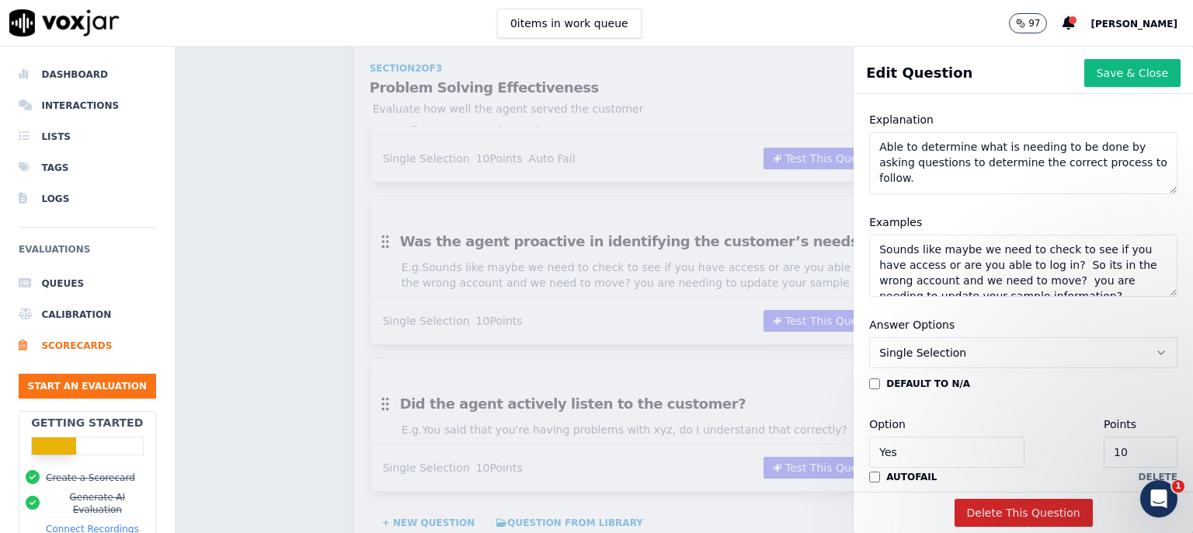
scroll to position [29, 0]
click at [1059, 247] on textarea "Sounds like maybe we need to check to see if you have access or are you able to…" at bounding box center [1023, 266] width 308 height 62
click at [1084, 252] on textarea "Sounds like maybe we need to check to see if you have access or are you able to…" at bounding box center [1023, 266] width 308 height 62
click at [1091, 269] on textarea "Sounds like maybe we need to check to see if you have access or are you able to…" at bounding box center [1023, 266] width 308 height 62
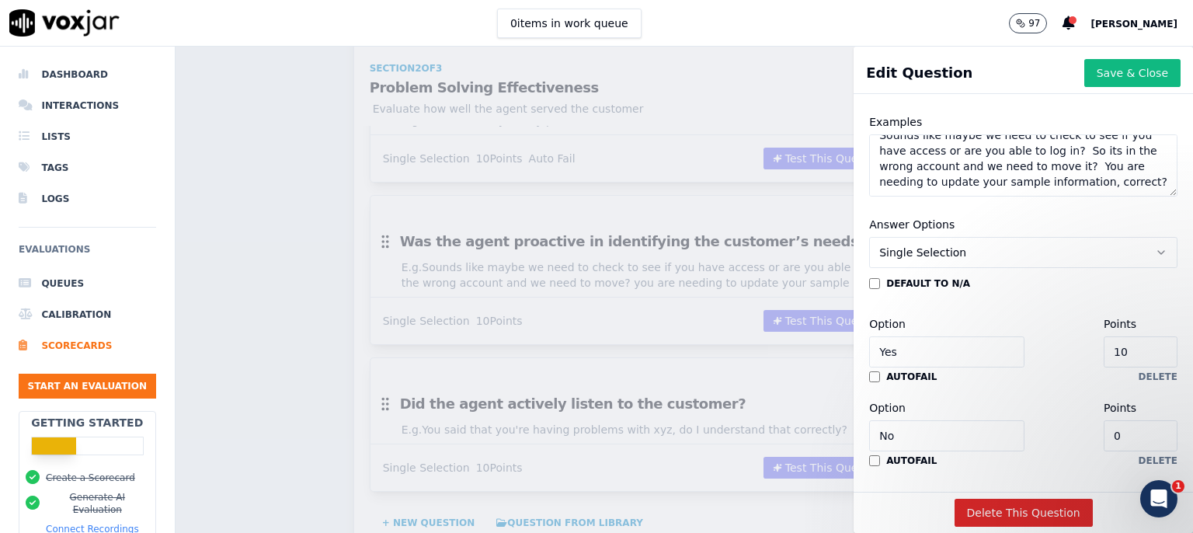
scroll to position [0, 0]
click at [1025, 170] on textarea "Sounds like maybe we need to check to see if you have access or are you able to…" at bounding box center [1023, 165] width 308 height 62
type textarea "Sounds like maybe we need to check to see if you have access or are you able to…"
click at [980, 218] on div "Answer Options Single Selection" at bounding box center [1023, 241] width 308 height 53
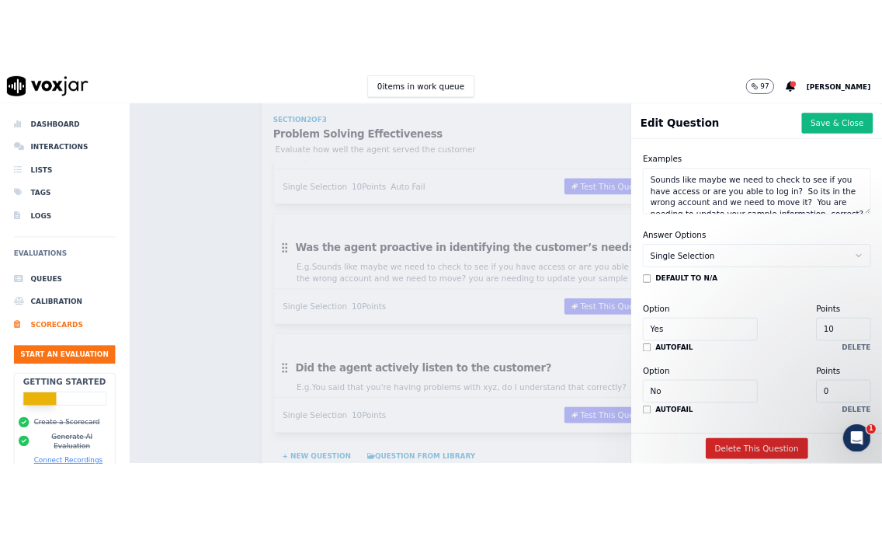
scroll to position [201, 0]
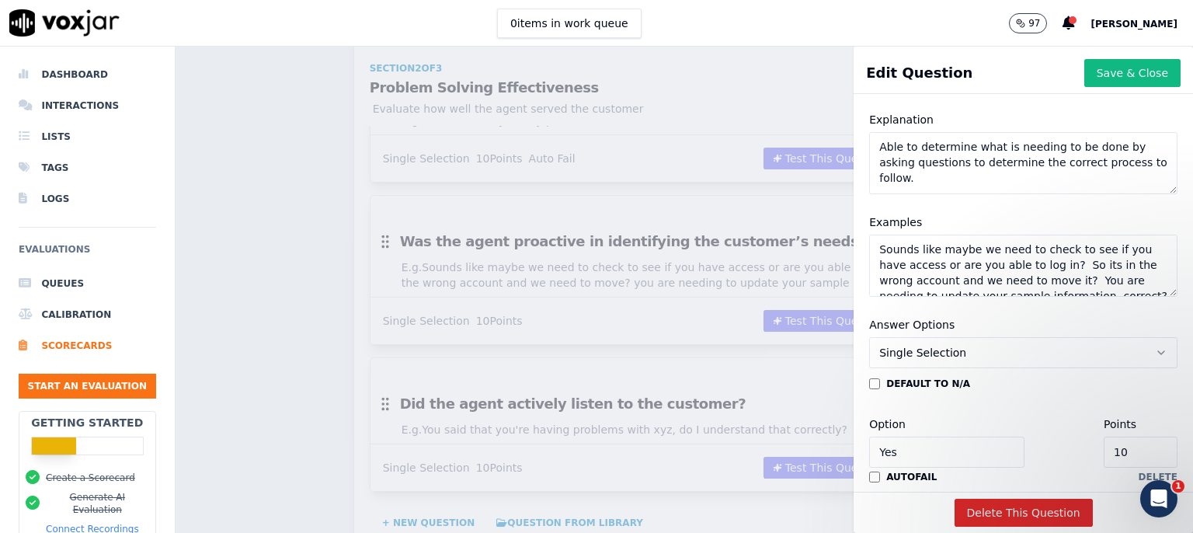
click at [1038, 157] on textarea "Able to determine what is needing to be done by asking questions to determine t…" at bounding box center [1023, 163] width 308 height 62
click at [958, 249] on textarea "Sounds like maybe we need to check to see if you have access or are you able to…" at bounding box center [1023, 266] width 308 height 62
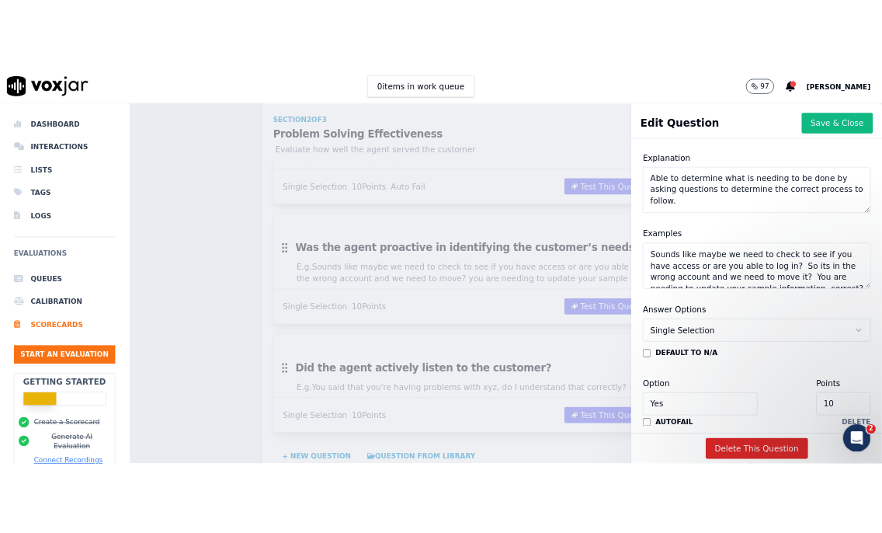
scroll to position [1288, 0]
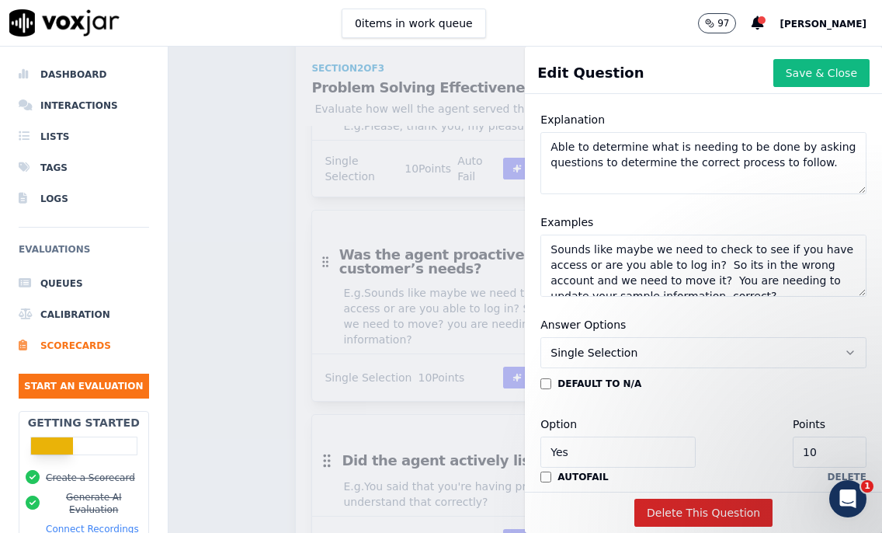
click at [541, 252] on textarea "Sounds like maybe we need to check to see if you have access or are you able to…" at bounding box center [704, 266] width 326 height 62
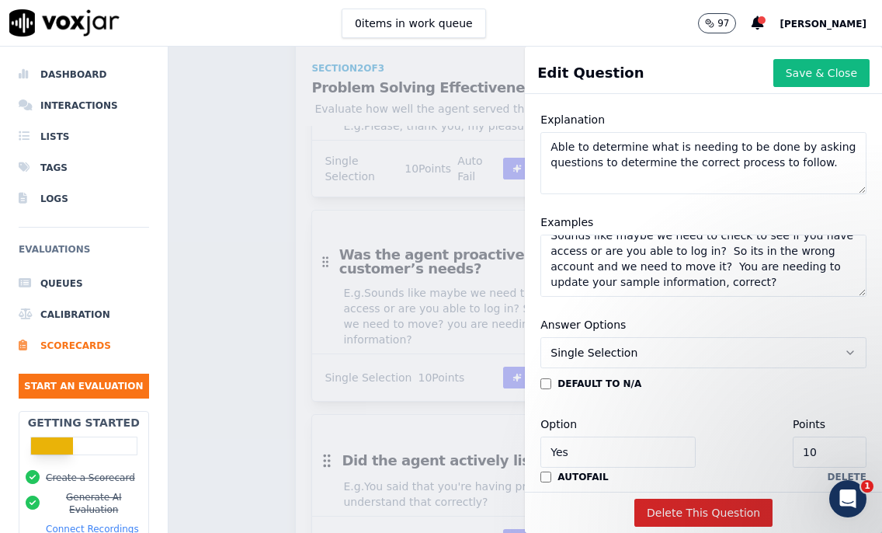
scroll to position [29, 0]
drag, startPoint x: 537, startPoint y: 250, endPoint x: 726, endPoint y: 300, distance: 195.2
click at [726, 297] on textarea "Sounds like maybe we need to check to see if you have access or are you able to…" at bounding box center [704, 266] width 326 height 62
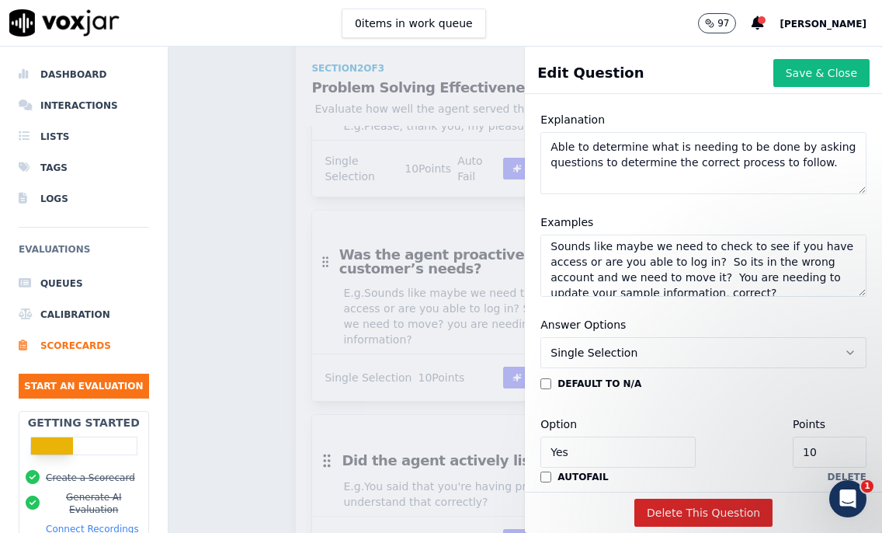
scroll to position [0, 0]
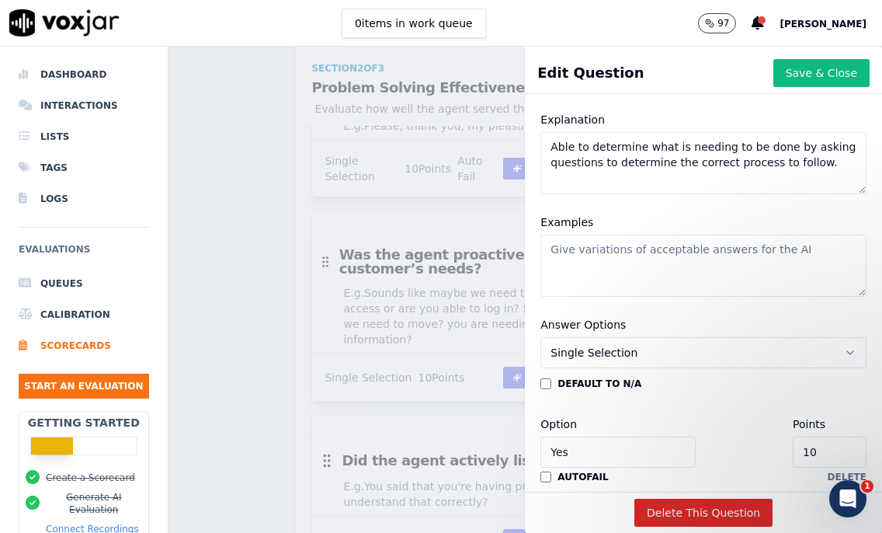
paste textarea "It sounds like we need to verify whether you have access to the system or if yo…"
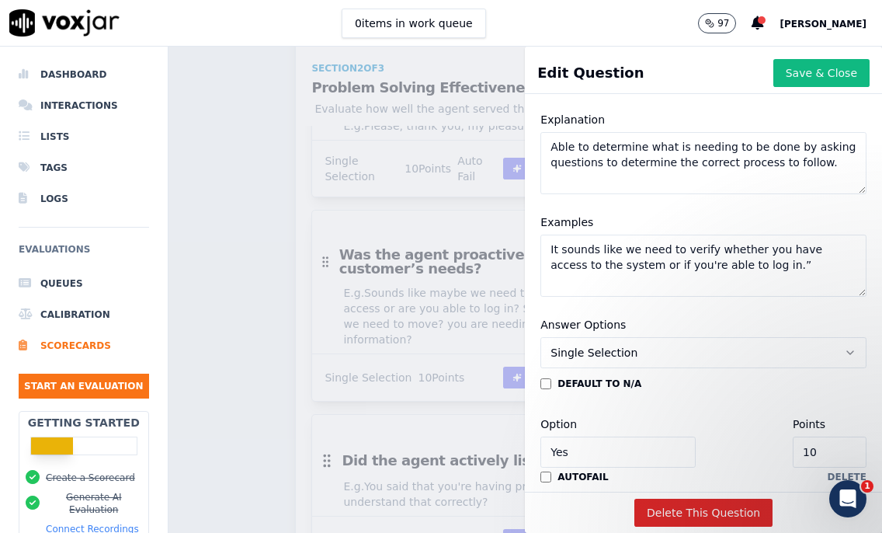
click at [780, 268] on textarea "It sounds like we need to verify whether you have access to the system or if yo…" at bounding box center [704, 266] width 326 height 62
paste textarea "So the issue is that you're currently in the wrong account, and we need to move…"
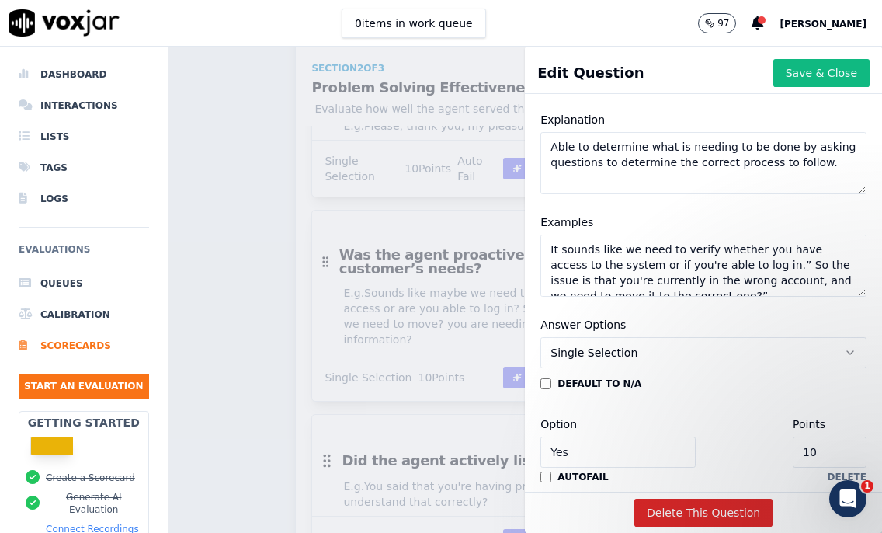
scroll to position [22, 0]
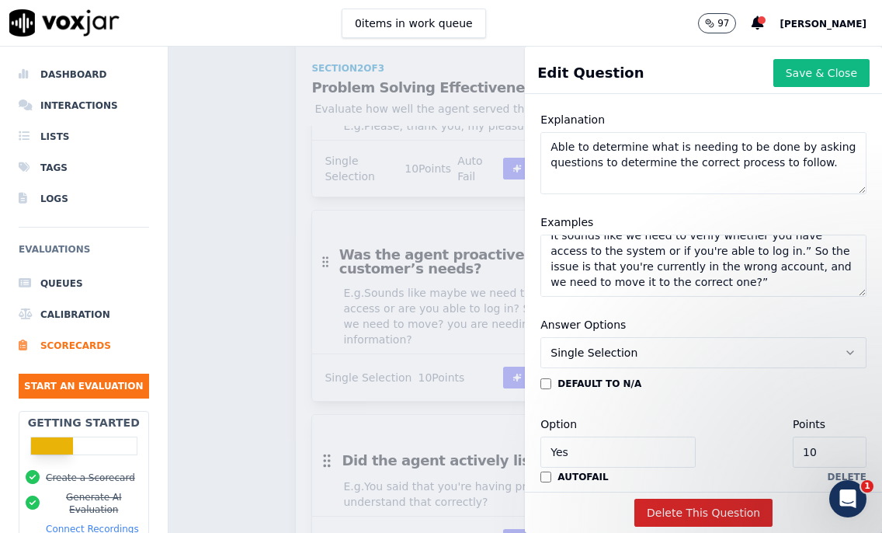
click at [648, 259] on textarea "It sounds like we need to verify whether you have access to the system or if yo…" at bounding box center [704, 266] width 326 height 62
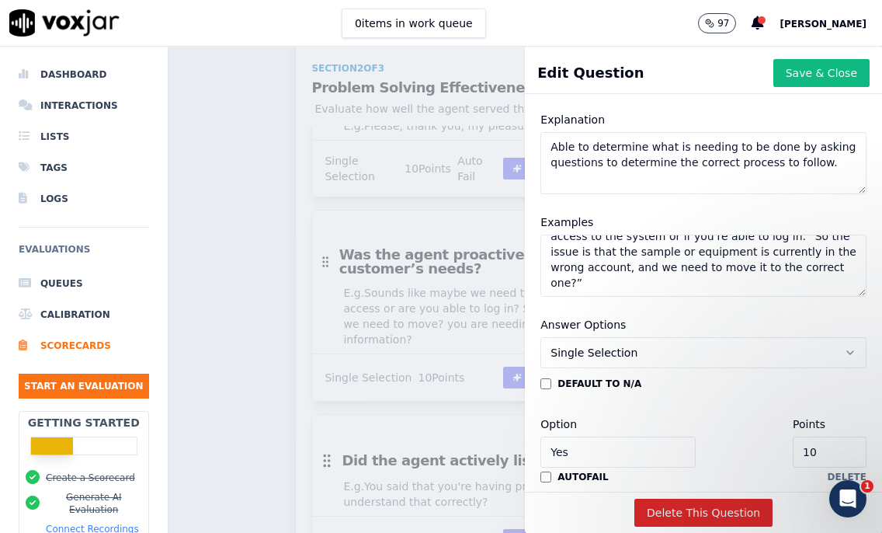
click at [626, 283] on textarea "It sounds like we need to verify whether you have access to the system or if yo…" at bounding box center [704, 266] width 326 height 62
click at [614, 281] on textarea "It sounds like we need to verify whether you have access to the system or if yo…" at bounding box center [704, 266] width 326 height 62
paste textarea "“Just to confirm, you're trying to update your sample information, is that corr…"
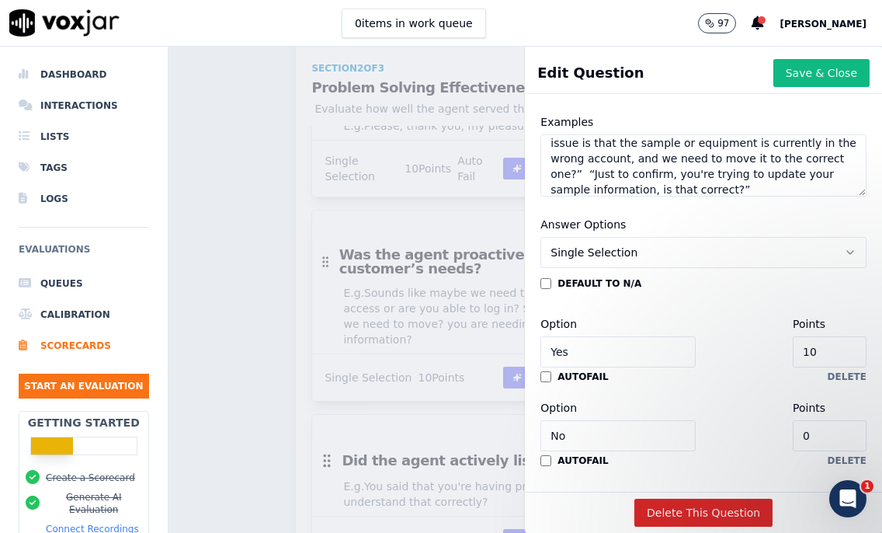
scroll to position [400, 0]
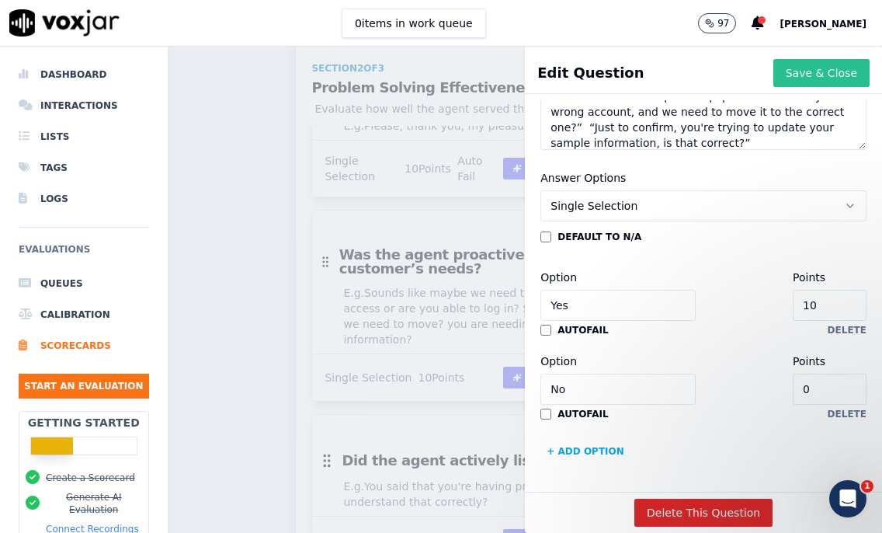
type textarea "It sounds like we need to verify whether you have access to the system or if yo…"
click at [788, 68] on button "Save & Close" at bounding box center [822, 73] width 96 height 28
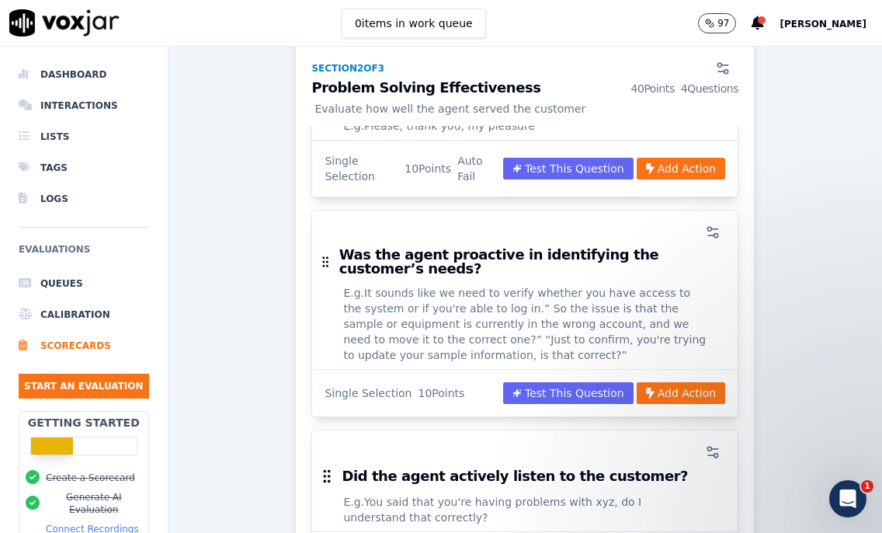
scroll to position [1289, 0]
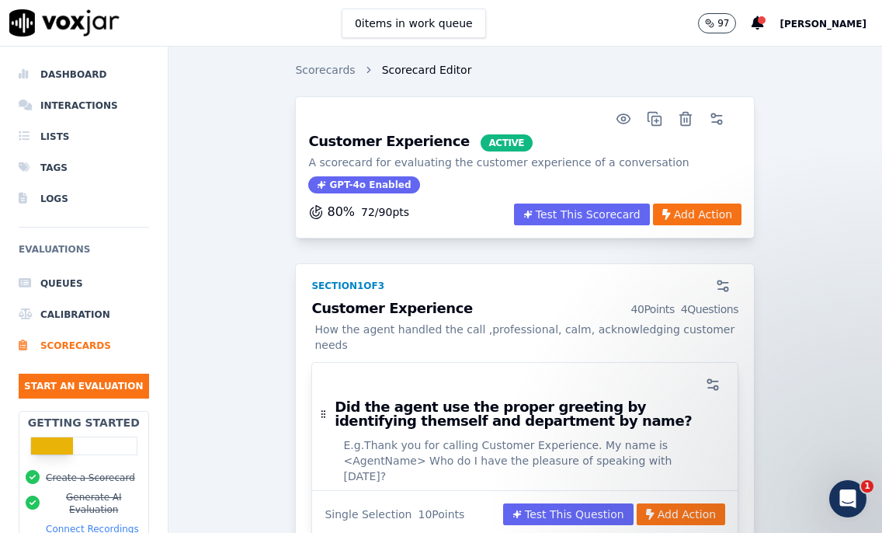
scroll to position [0, 0]
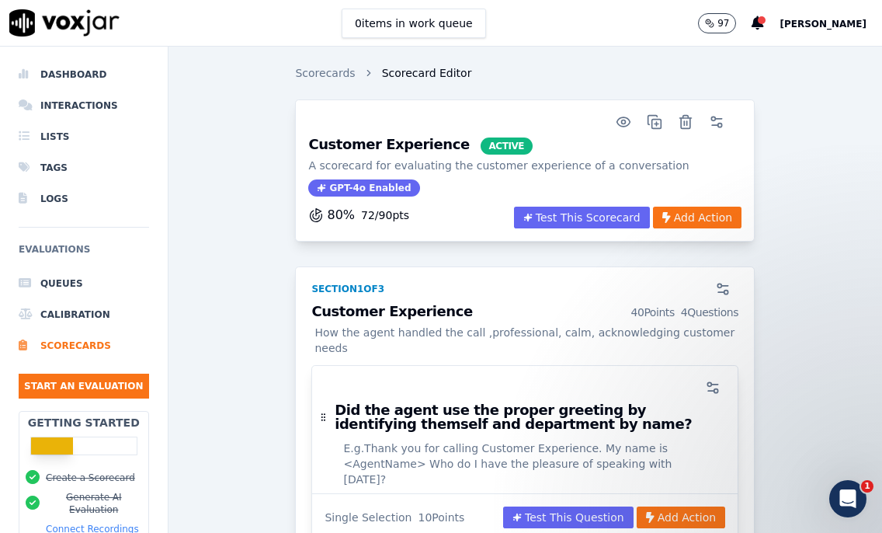
click at [616, 125] on icon "button" at bounding box center [624, 122] width 16 height 16
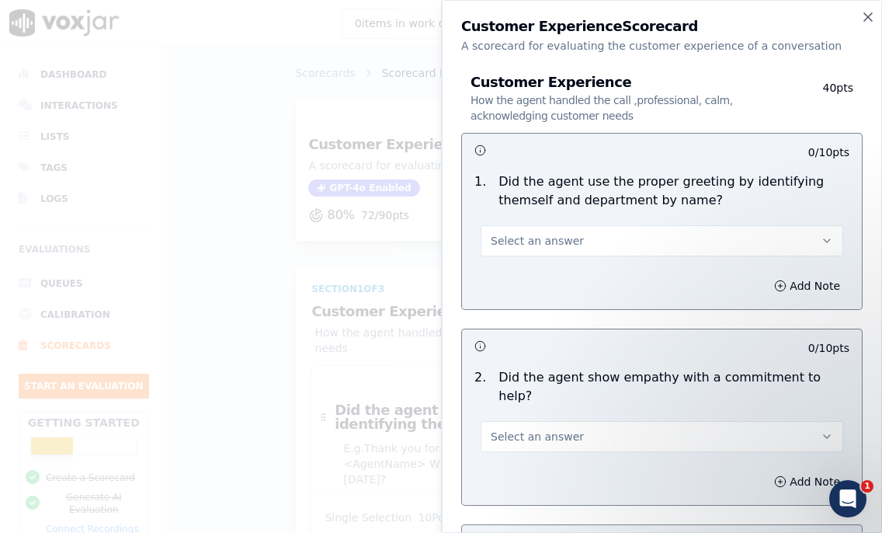
click at [240, 165] on div at bounding box center [441, 266] width 882 height 533
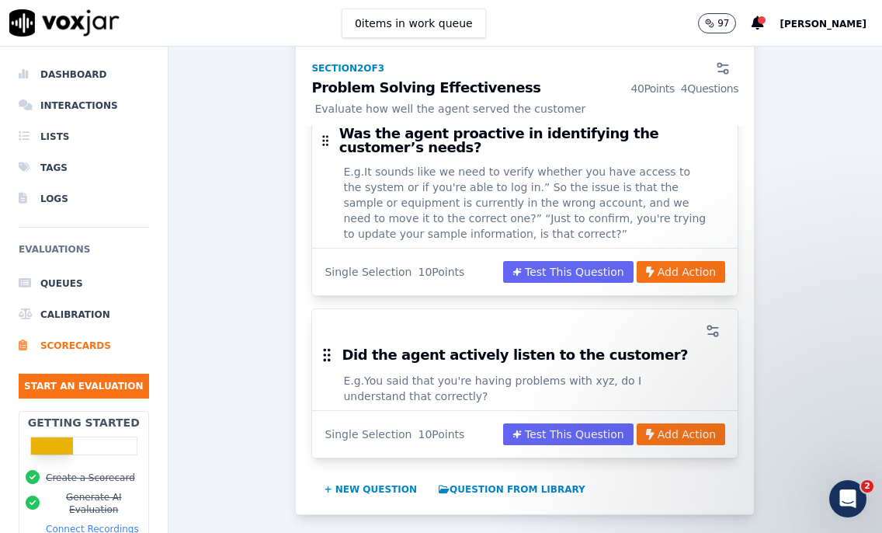
scroll to position [1413, 0]
